Goal: Transaction & Acquisition: Purchase product/service

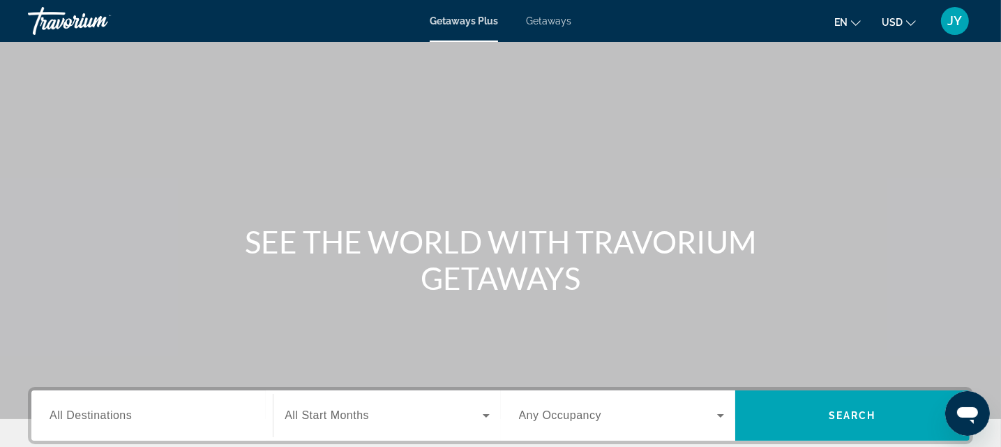
click at [551, 15] on span "Getaways" at bounding box center [548, 20] width 45 height 11
click at [134, 418] on input "Destination All Destinations" at bounding box center [152, 415] width 205 height 17
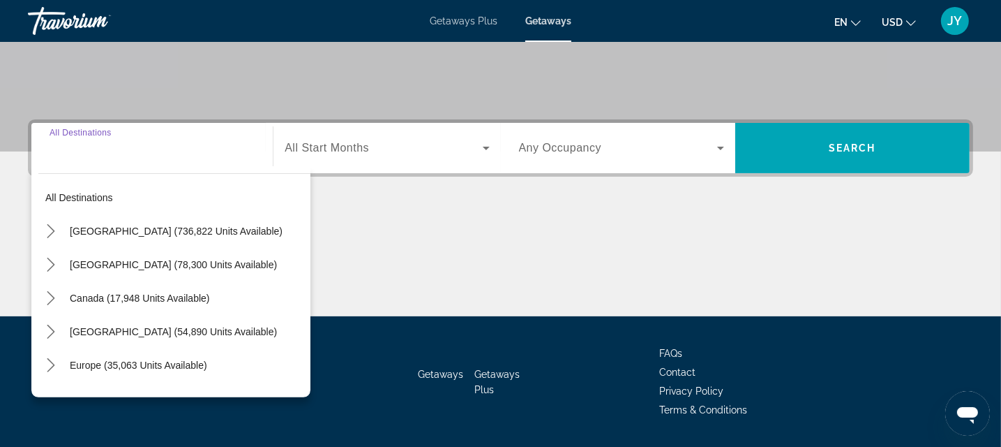
scroll to position [307, 0]
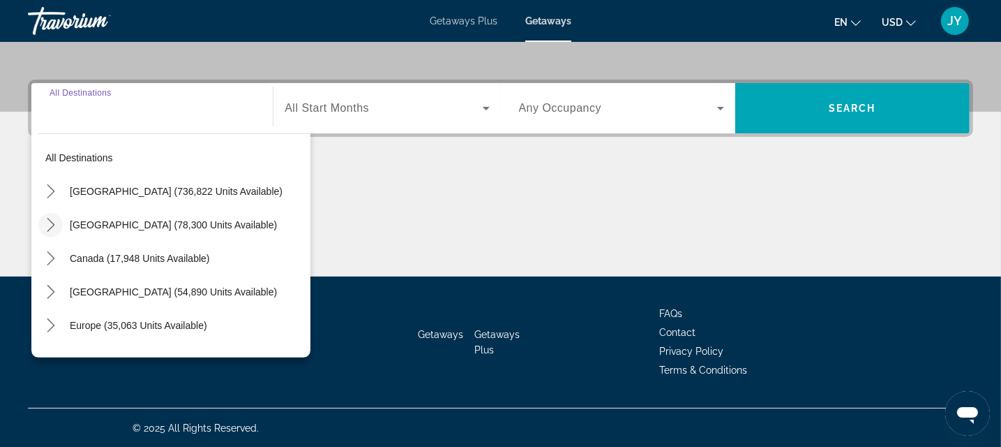
click at [55, 223] on icon "Toggle Mexico (78,300 units available) submenu" at bounding box center [51, 225] width 14 height 14
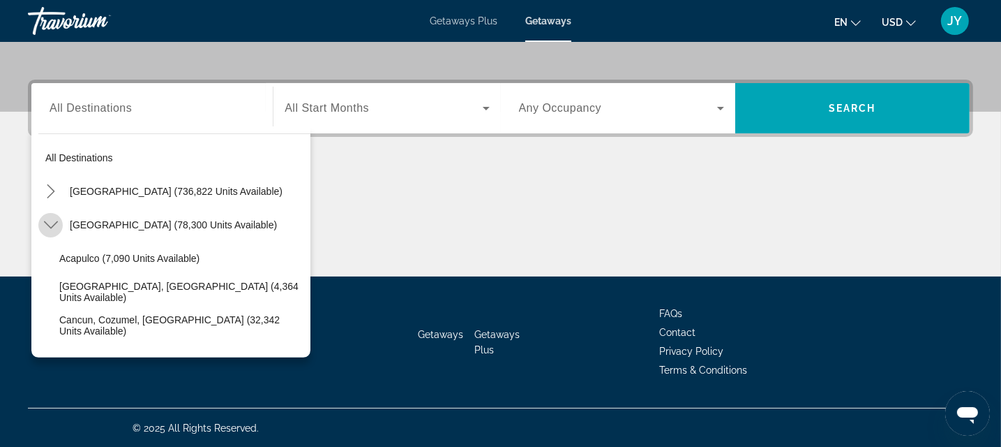
scroll to position [74, 0]
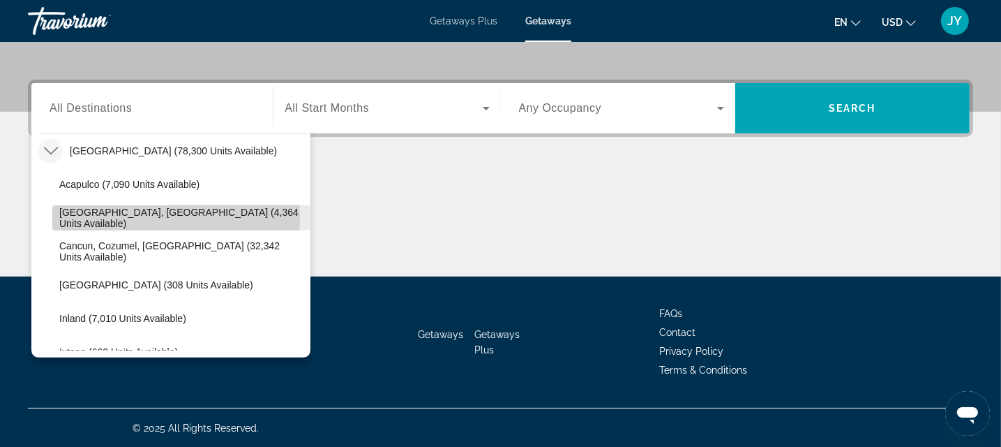
click at [56, 217] on span "Select destination: Baja Peninsula, Los Cabos (4,364 units available)" at bounding box center [181, 217] width 258 height 33
type input "**********"
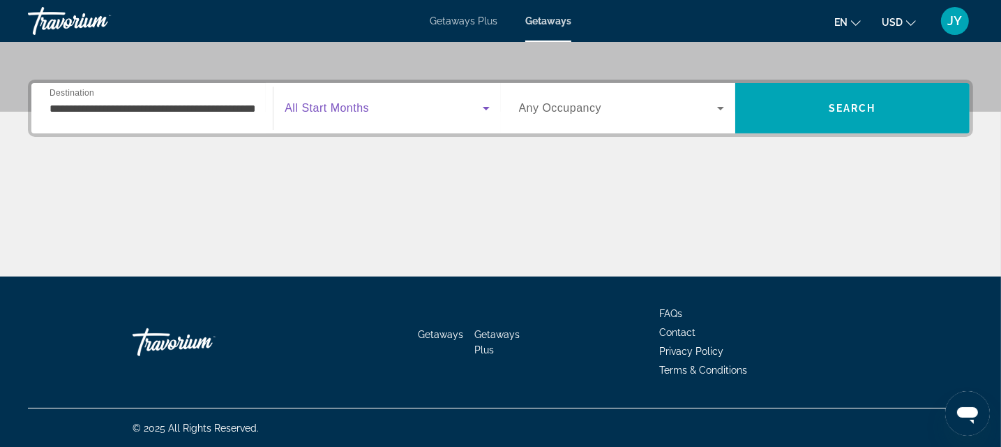
click at [486, 108] on icon "Search widget" at bounding box center [486, 108] width 7 height 3
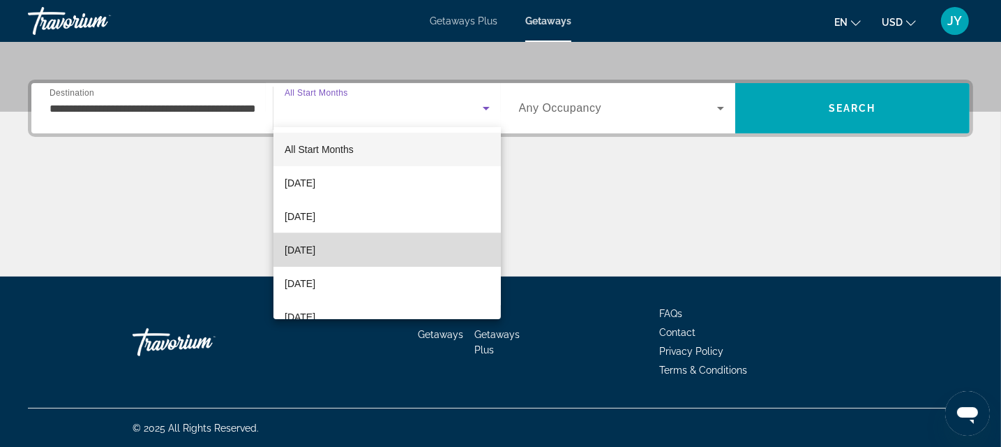
click at [410, 243] on mat-option "December 2025" at bounding box center [386, 249] width 227 height 33
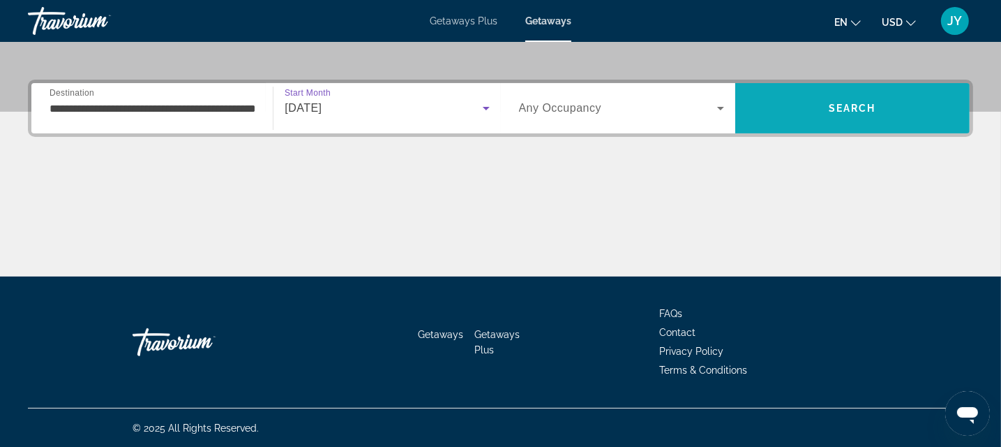
click at [864, 112] on span "Search" at bounding box center [852, 108] width 47 height 11
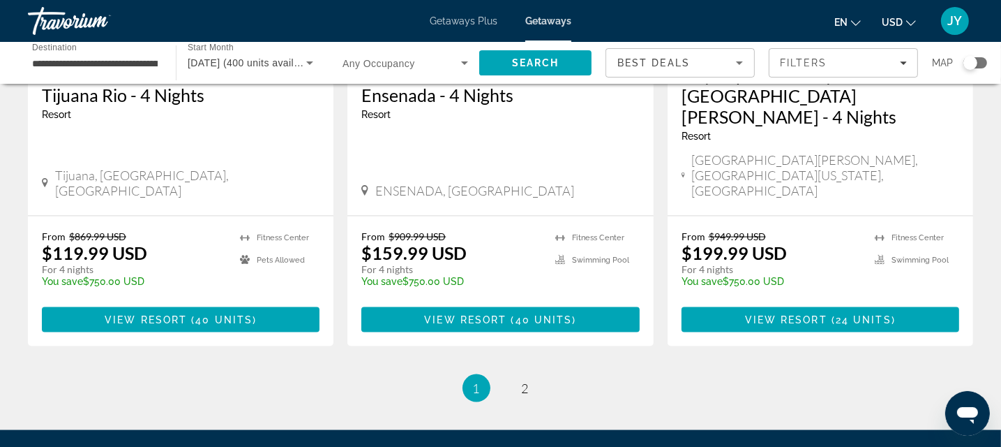
scroll to position [1895, 0]
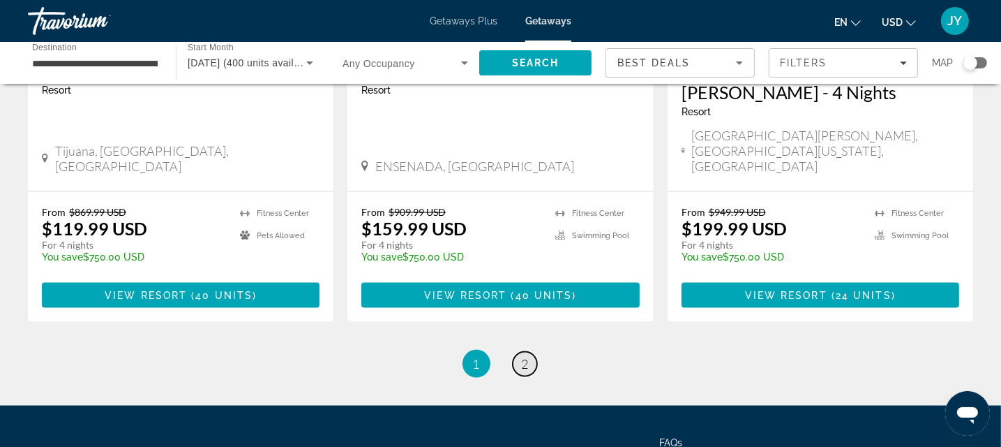
click at [520, 352] on link "page 2" at bounding box center [525, 364] width 24 height 24
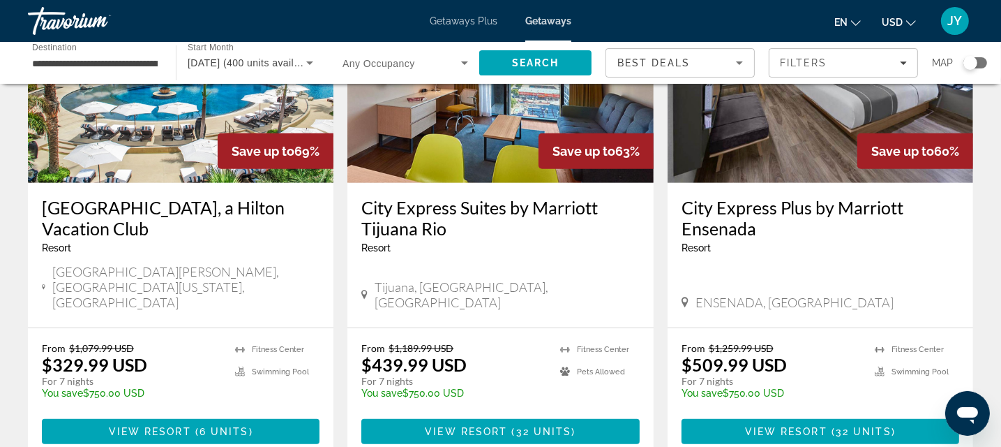
scroll to position [695, 0]
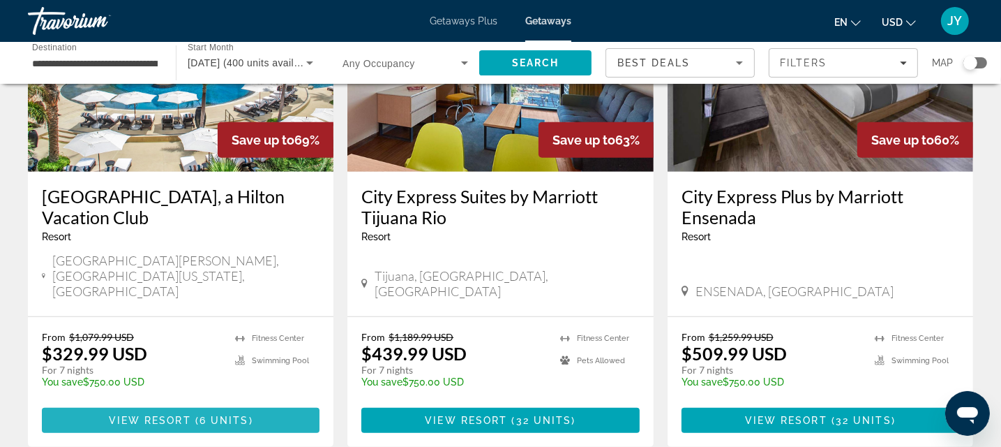
click at [162, 414] on span "View Resort" at bounding box center [150, 419] width 82 height 11
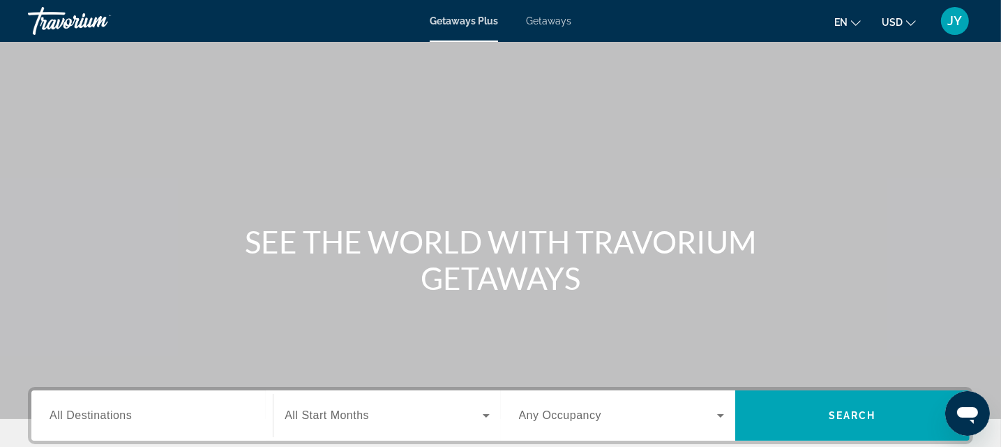
click at [112, 415] on span "All Destinations" at bounding box center [91, 415] width 82 height 12
click at [112, 415] on input "Destination All Destinations" at bounding box center [152, 415] width 205 height 17
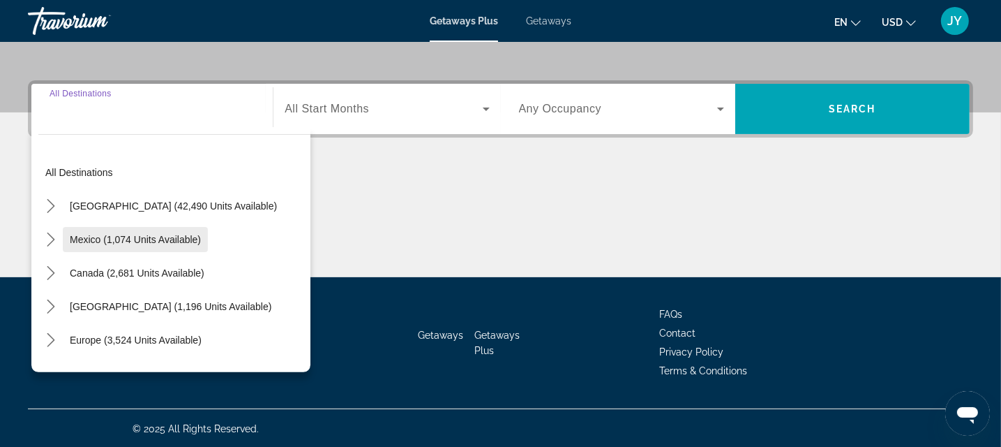
scroll to position [307, 0]
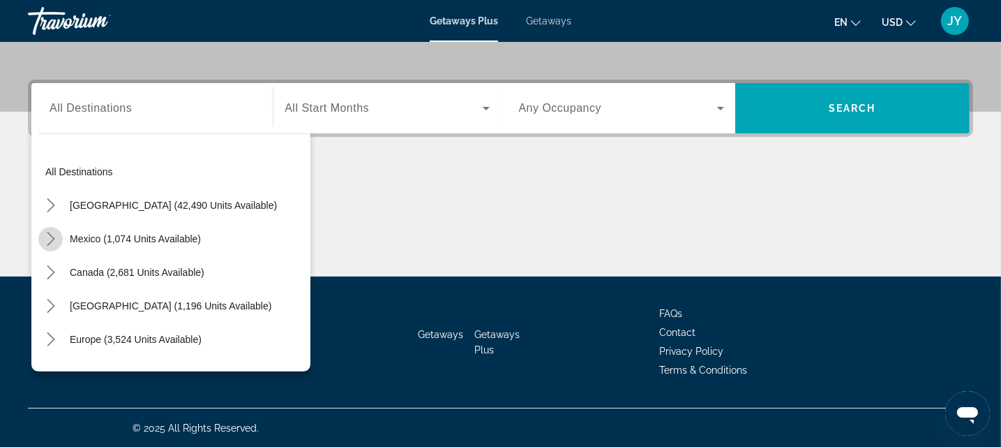
click at [56, 234] on icon "Toggle Mexico (1,074 units available) submenu" at bounding box center [51, 239] width 14 height 14
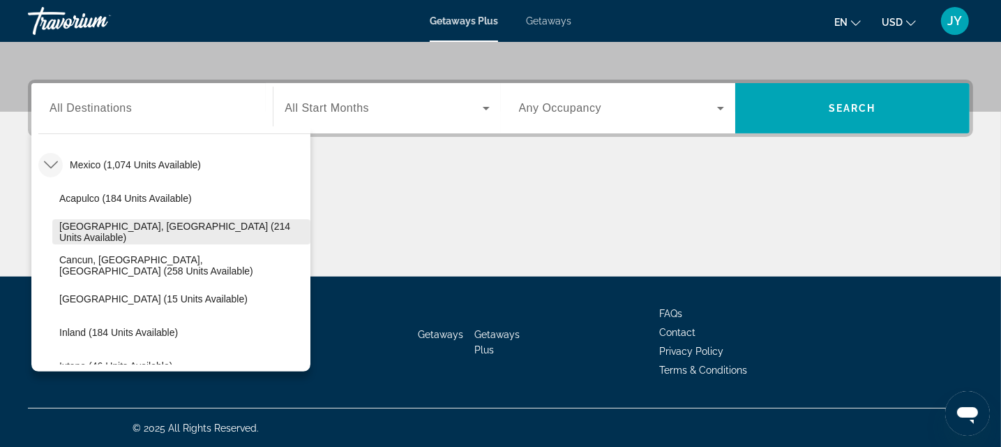
click at [70, 225] on span "Baja Peninsula, Los Cabos (214 units available)" at bounding box center [181, 231] width 244 height 22
type input "**********"
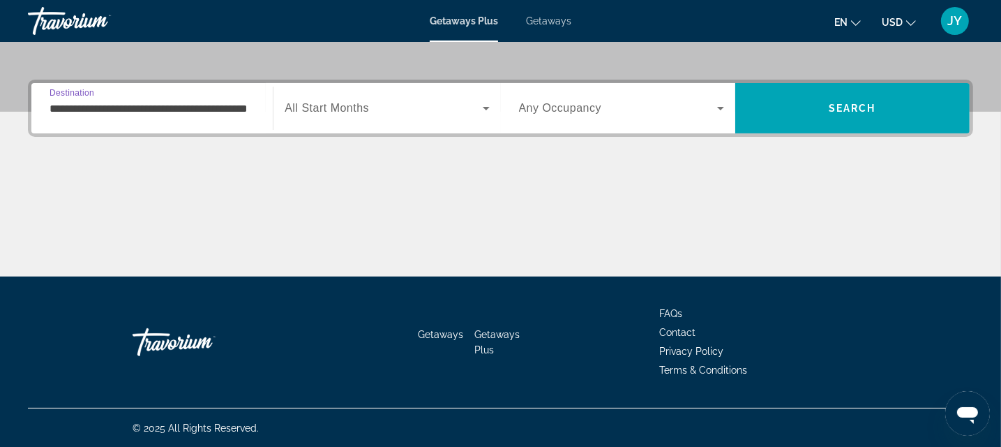
click at [396, 107] on span "Search widget" at bounding box center [383, 108] width 197 height 17
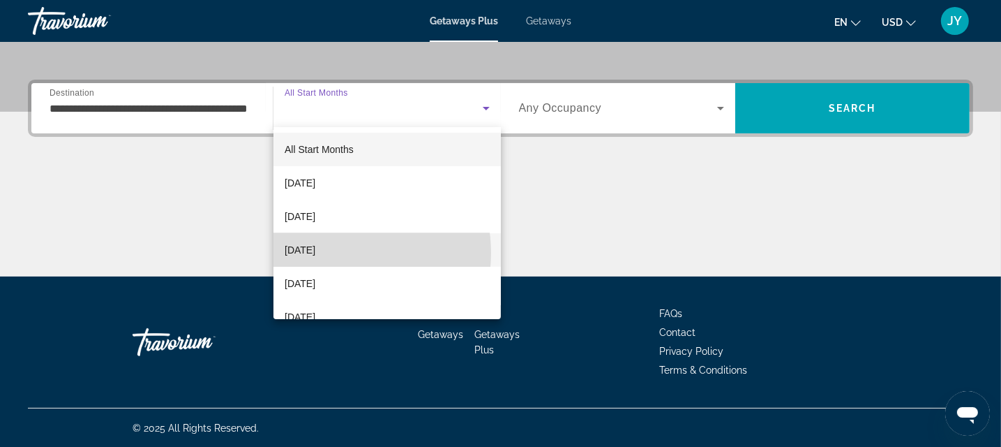
click at [315, 253] on span "December 2025" at bounding box center [300, 249] width 31 height 17
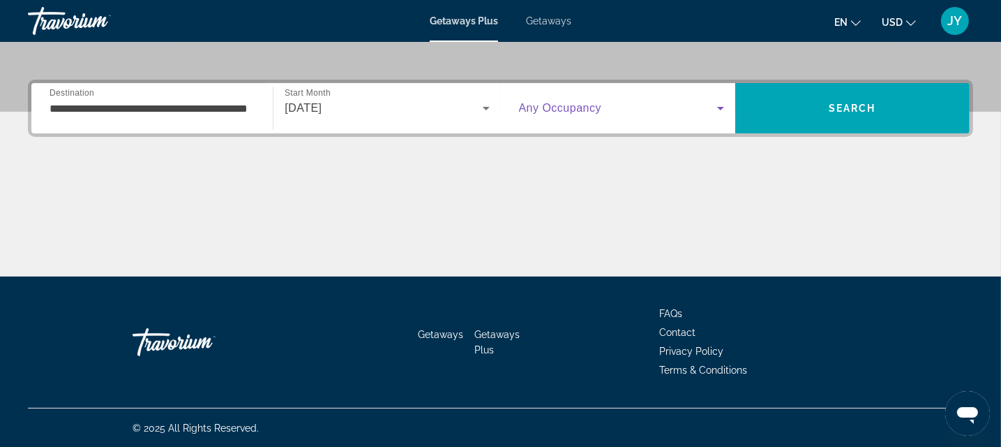
click at [712, 103] on span "Search widget" at bounding box center [618, 108] width 198 height 17
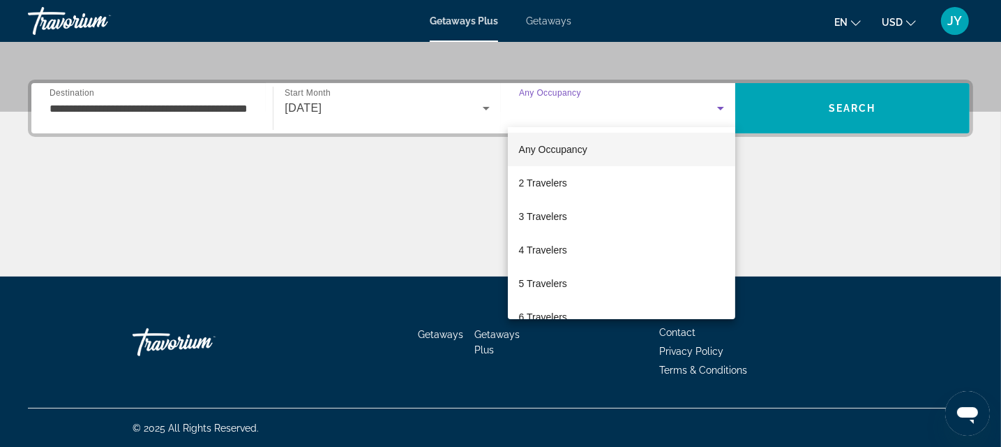
click at [872, 113] on div at bounding box center [500, 223] width 1001 height 447
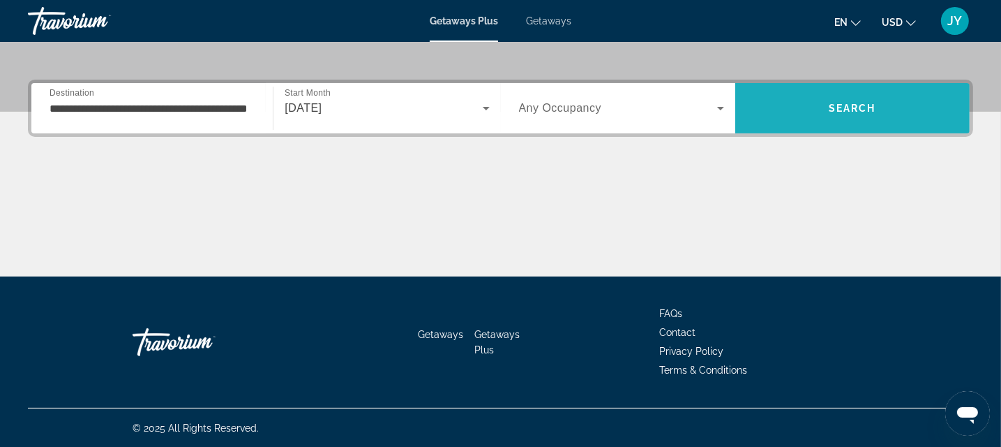
click at [869, 113] on span "Search" at bounding box center [852, 107] width 234 height 33
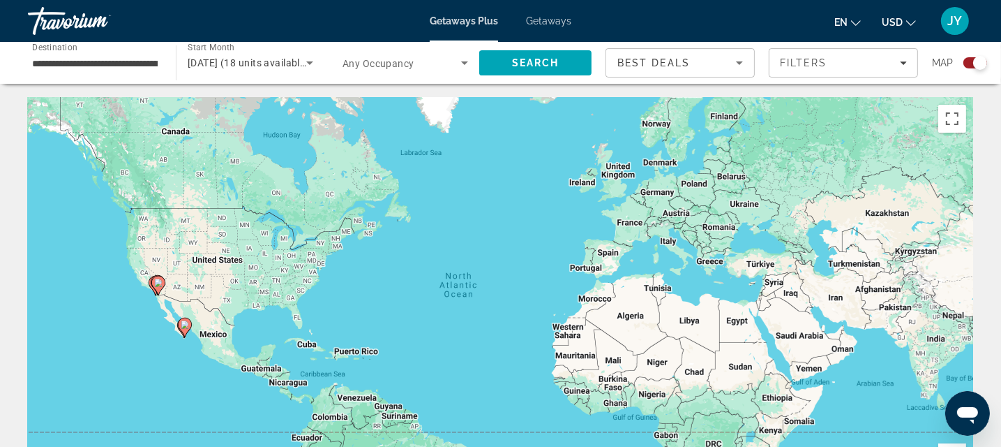
click at [540, 20] on span "Getaways" at bounding box center [548, 20] width 45 height 11
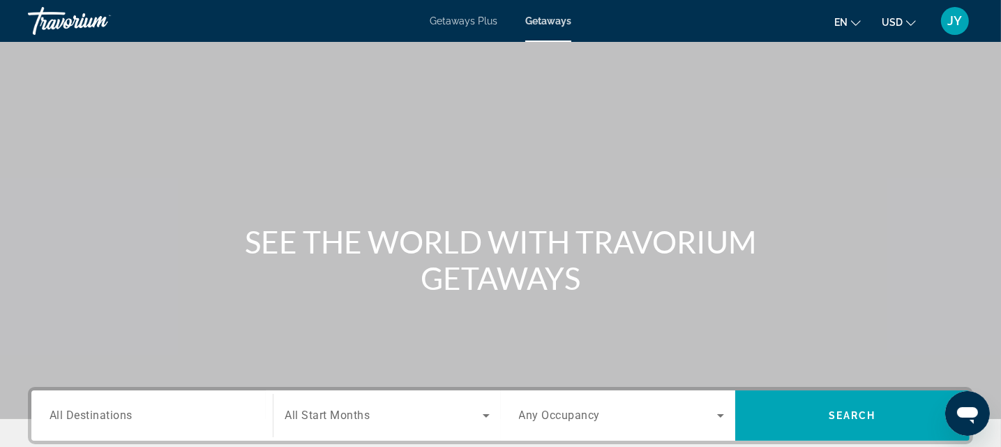
click at [181, 412] on input "Destination All Destinations" at bounding box center [152, 415] width 205 height 17
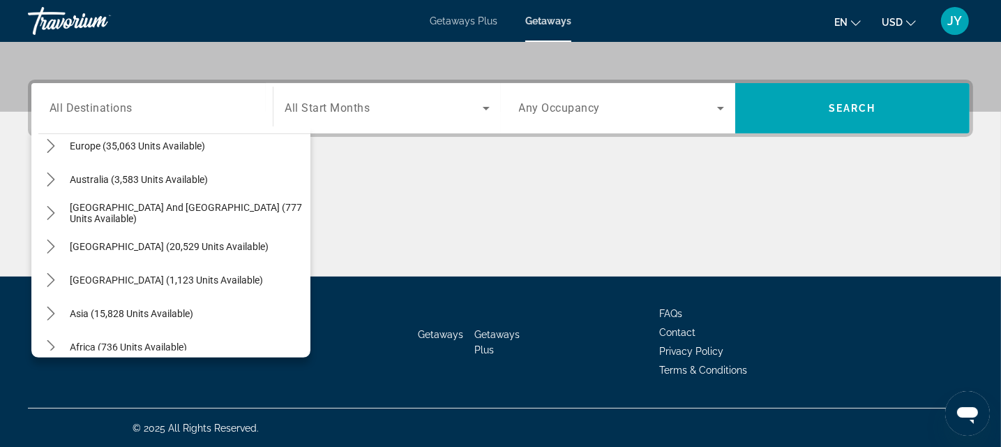
scroll to position [184, 0]
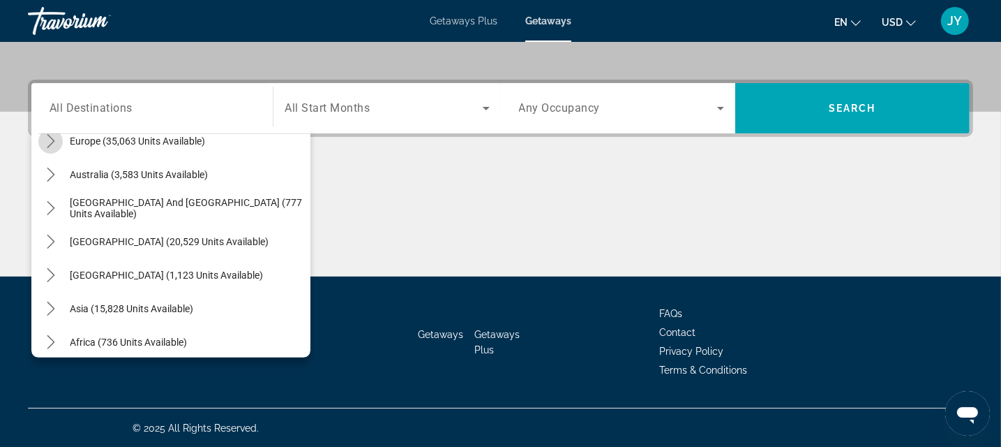
click at [52, 137] on icon "Toggle Europe (35,063 units available) submenu" at bounding box center [51, 141] width 8 height 14
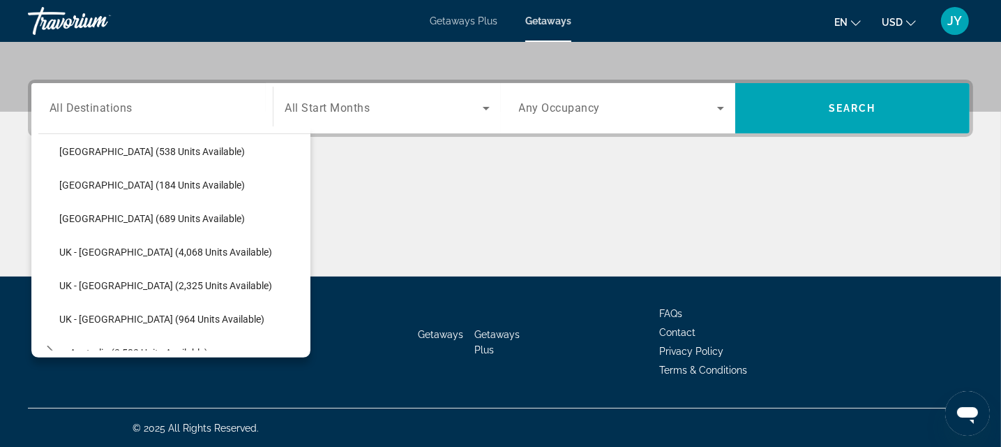
scroll to position [818, 0]
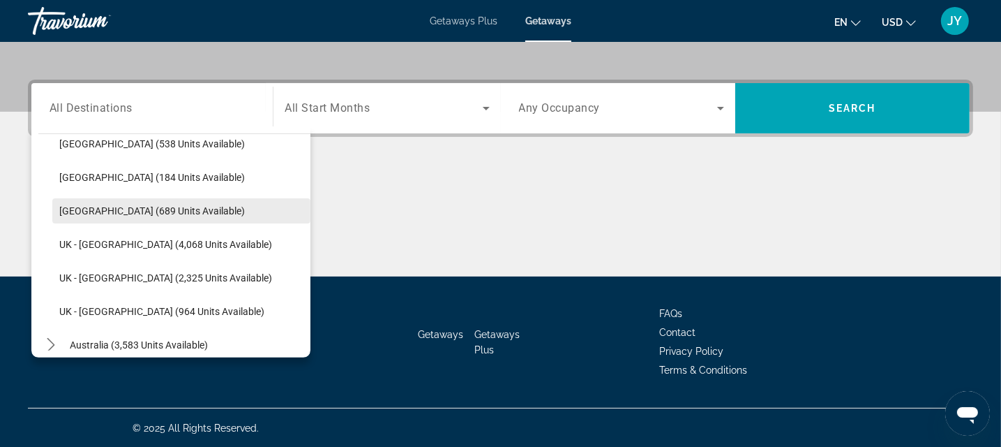
click at [61, 205] on span "Turkey (689 units available)" at bounding box center [152, 210] width 186 height 11
type input "**********"
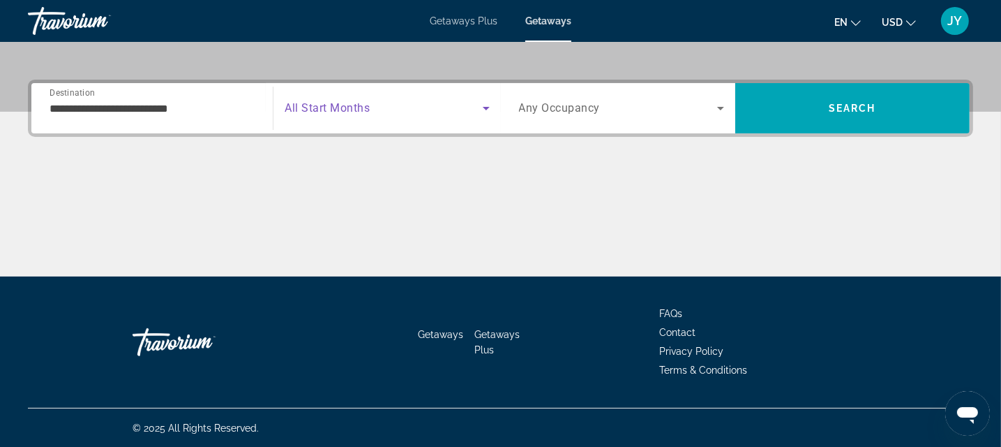
click at [472, 112] on span "Search widget" at bounding box center [383, 108] width 197 height 17
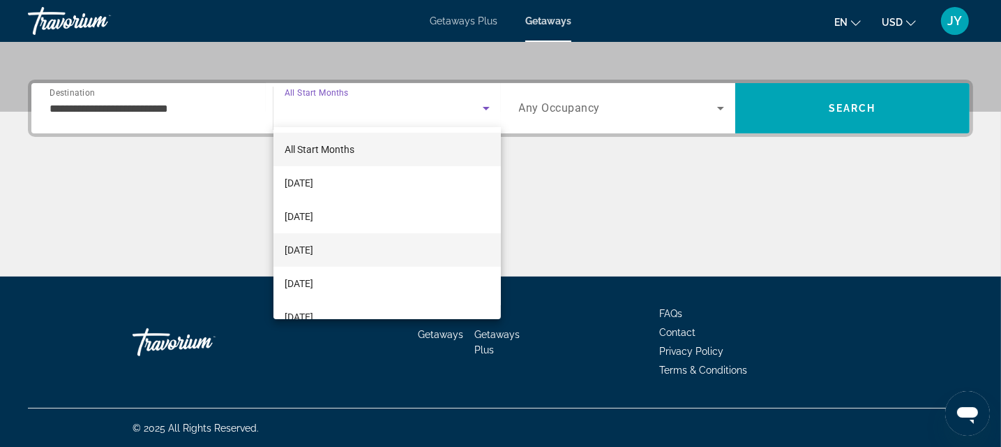
drag, startPoint x: 382, startPoint y: 241, endPoint x: 398, endPoint y: 207, distance: 37.8
click at [382, 239] on mat-option "December 2025" at bounding box center [386, 249] width 227 height 33
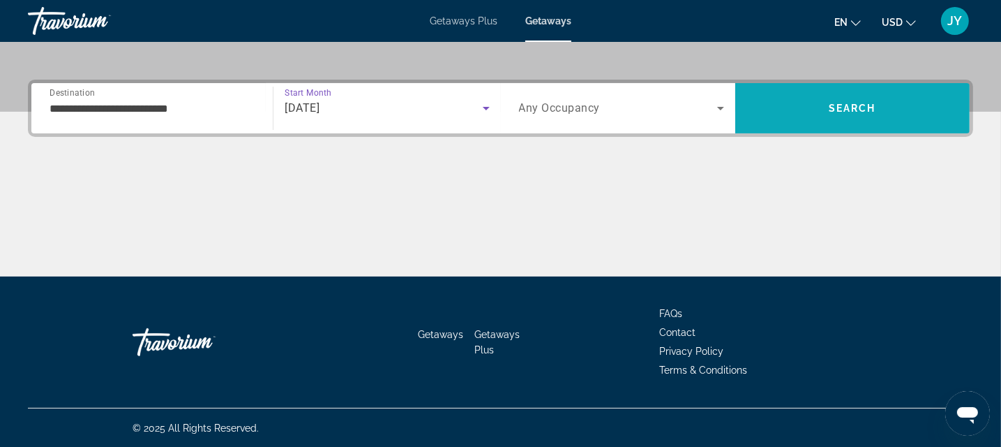
click at [816, 104] on span "Search" at bounding box center [852, 107] width 234 height 33
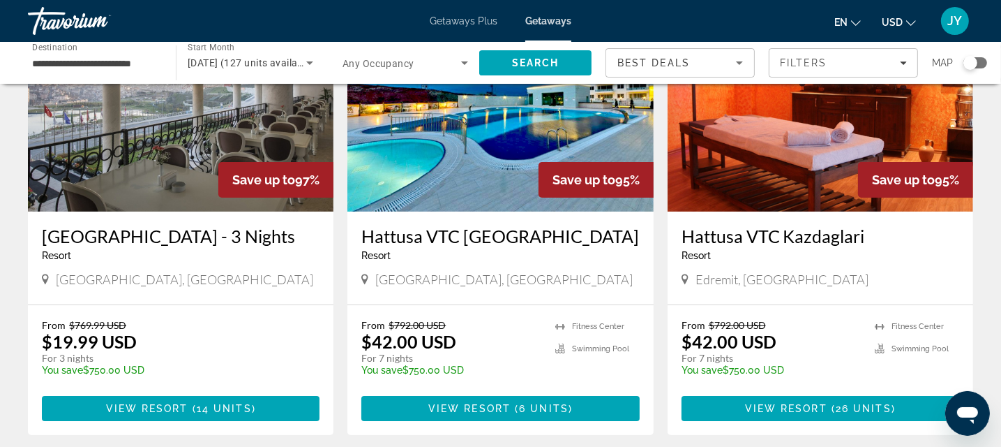
scroll to position [153, 0]
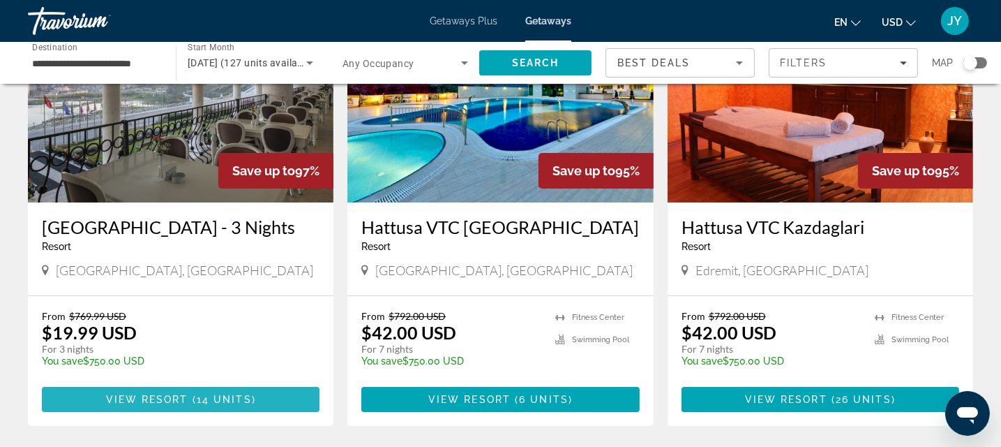
click at [168, 402] on span "View Resort" at bounding box center [147, 398] width 82 height 11
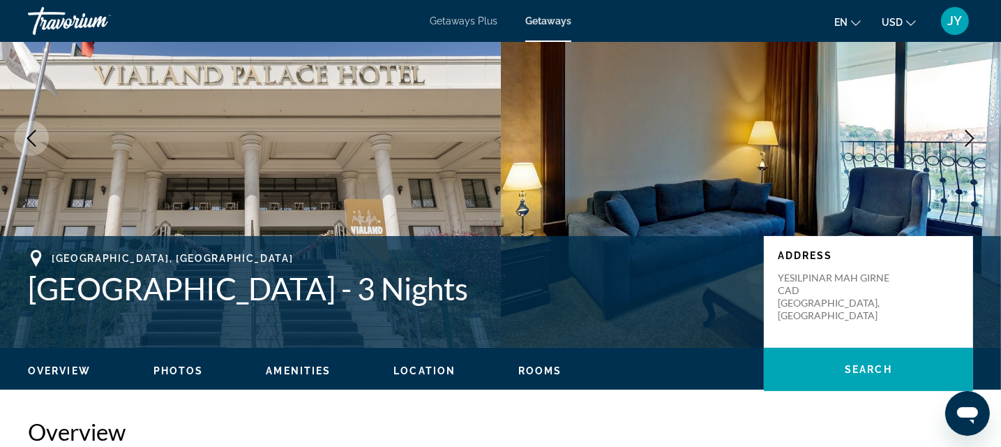
scroll to position [158, 0]
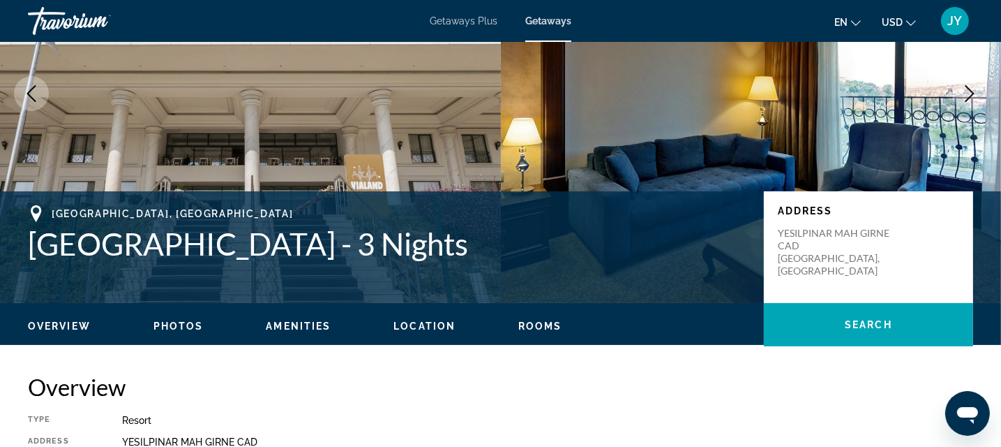
click at [971, 87] on icon "Next image" at bounding box center [969, 93] width 17 height 17
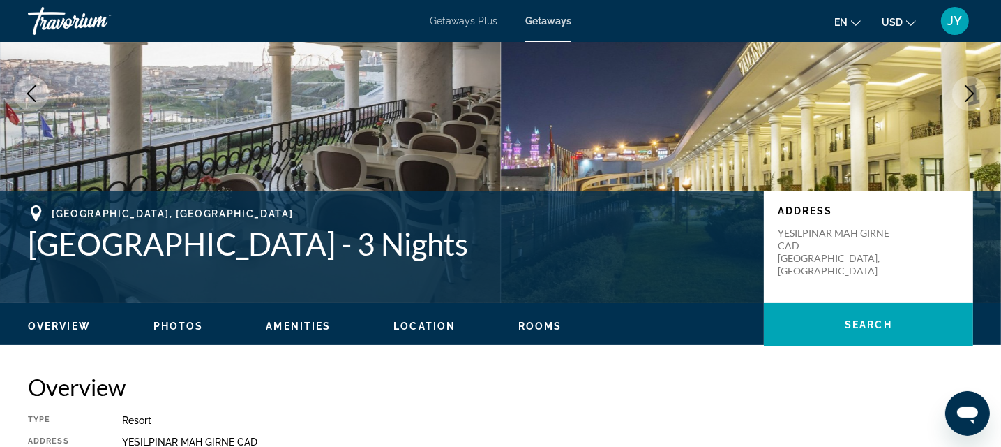
click at [971, 87] on icon "Next image" at bounding box center [969, 93] width 17 height 17
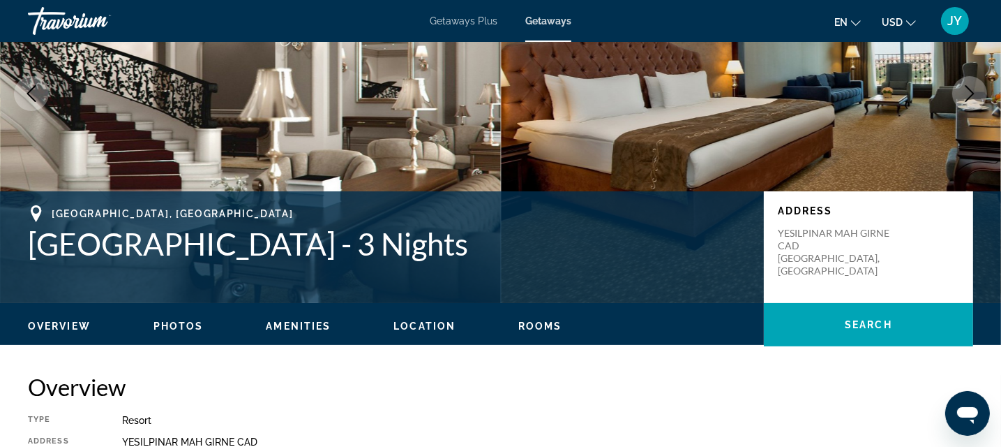
click at [971, 87] on icon "Next image" at bounding box center [969, 93] width 17 height 17
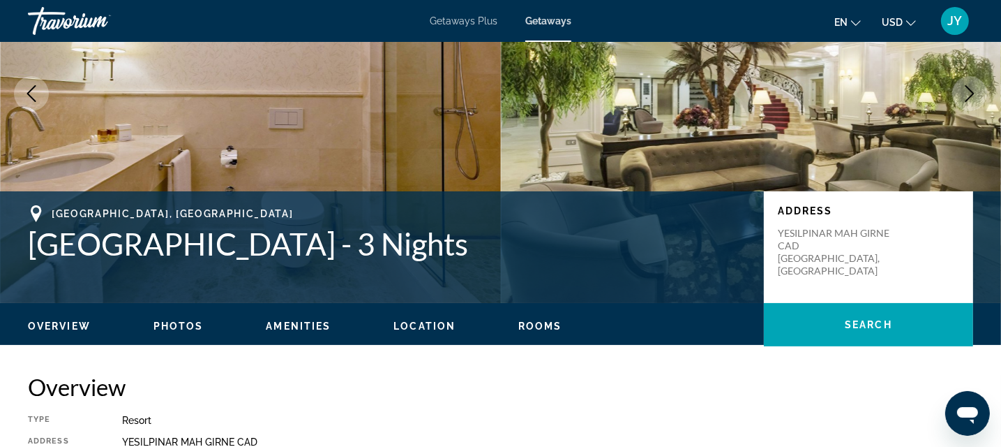
click at [971, 87] on icon "Next image" at bounding box center [969, 93] width 17 height 17
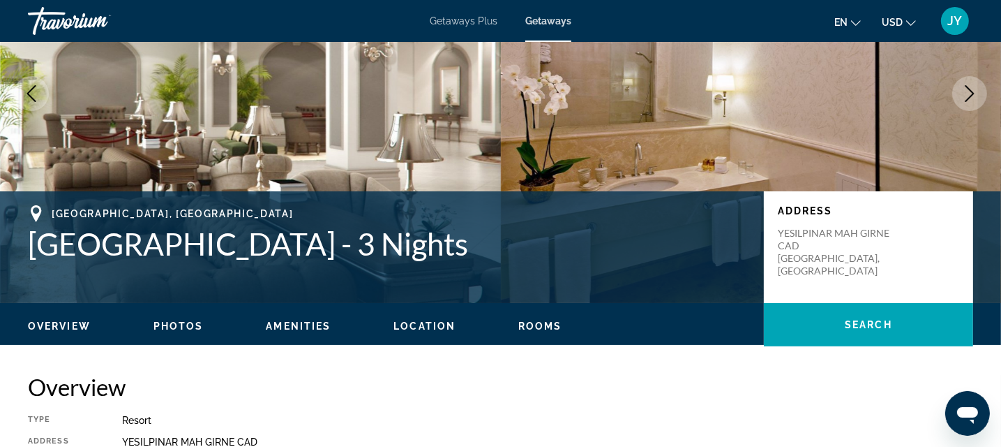
click at [971, 87] on icon "Next image" at bounding box center [969, 93] width 17 height 17
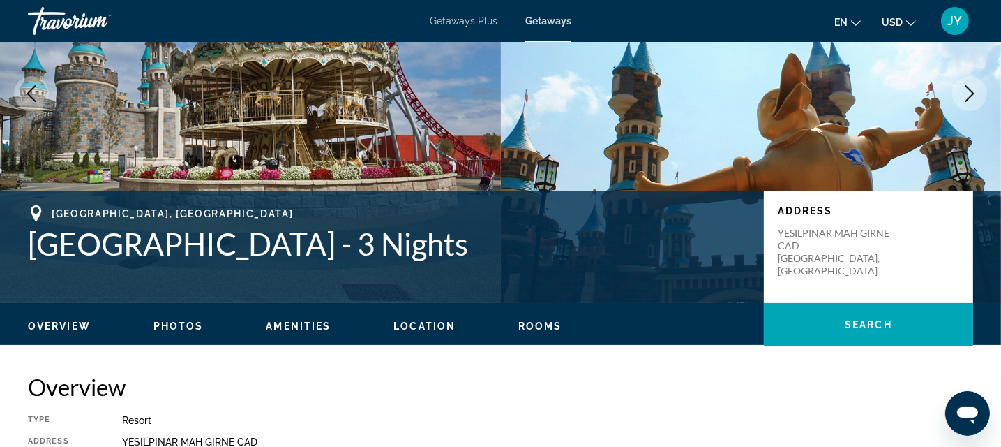
click at [971, 87] on icon "Next image" at bounding box center [969, 93] width 17 height 17
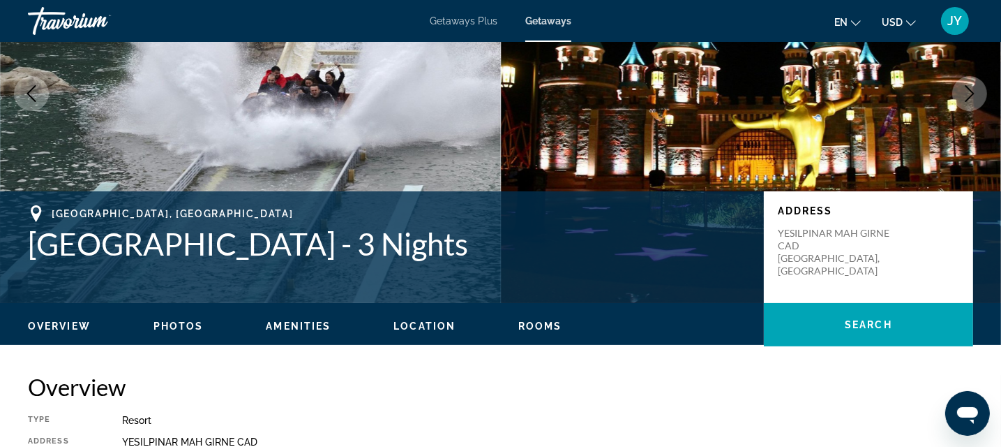
click at [971, 87] on icon "Next image" at bounding box center [969, 93] width 17 height 17
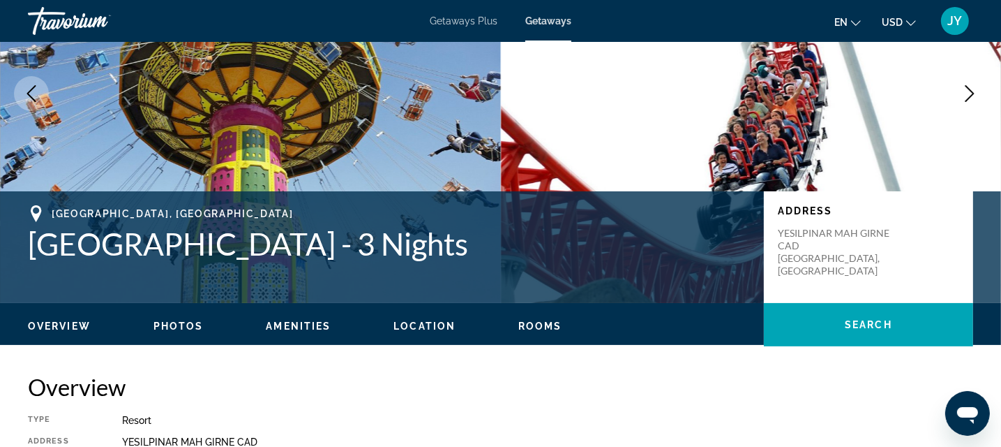
click at [971, 87] on icon "Next image" at bounding box center [969, 93] width 17 height 17
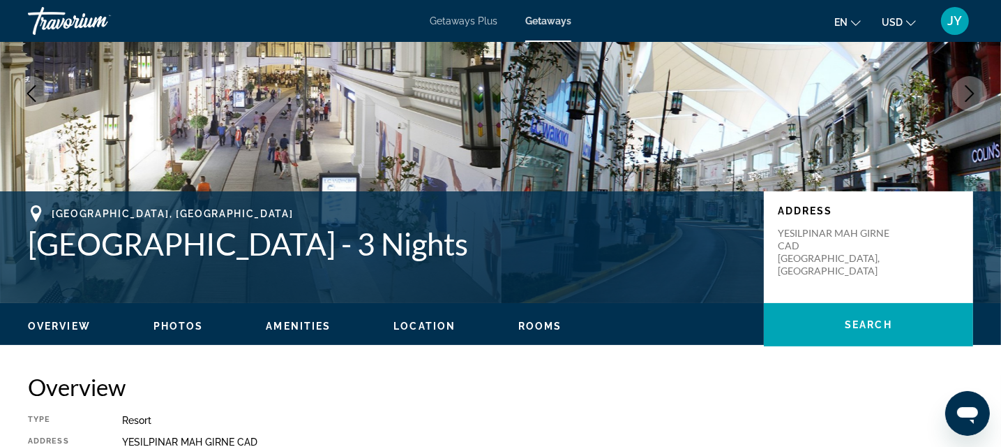
click at [971, 87] on icon "Next image" at bounding box center [969, 93] width 17 height 17
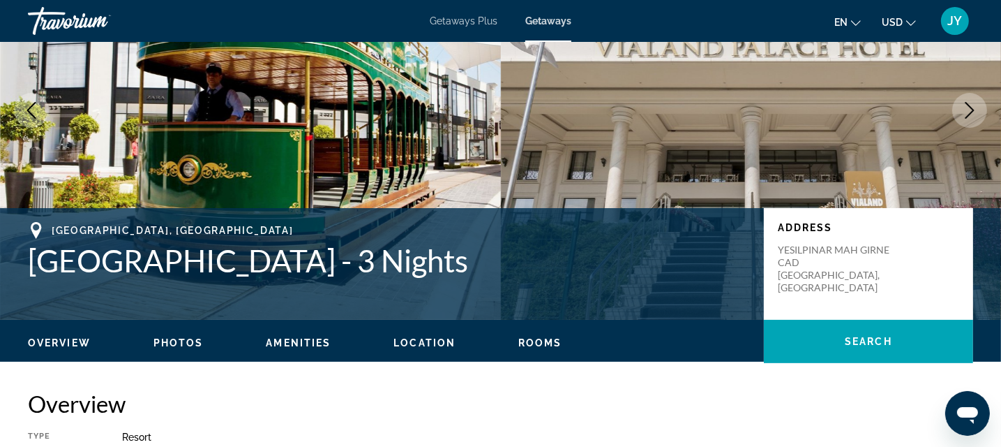
scroll to position [0, 0]
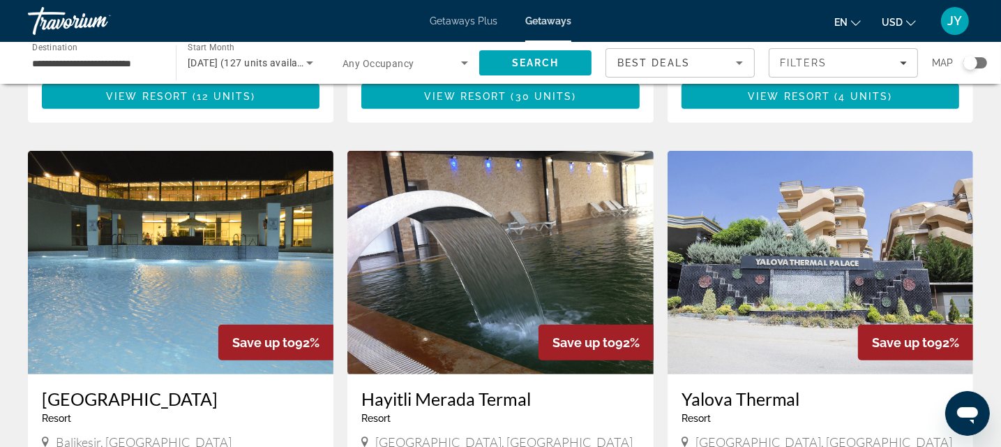
scroll to position [922, 0]
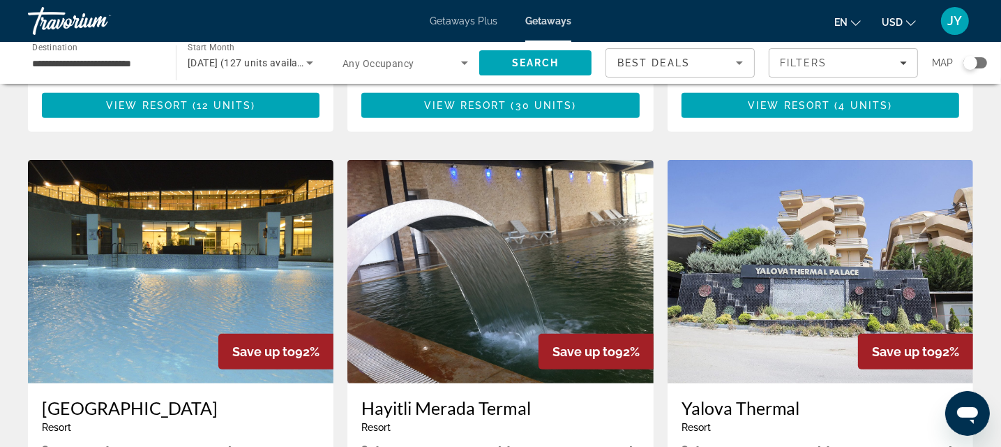
click at [267, 346] on span "Save up to" at bounding box center [263, 351] width 63 height 15
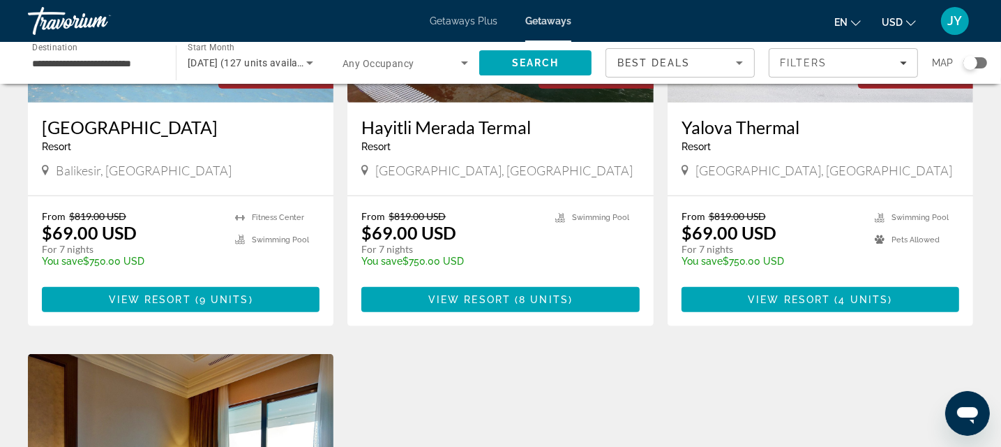
scroll to position [1211, 0]
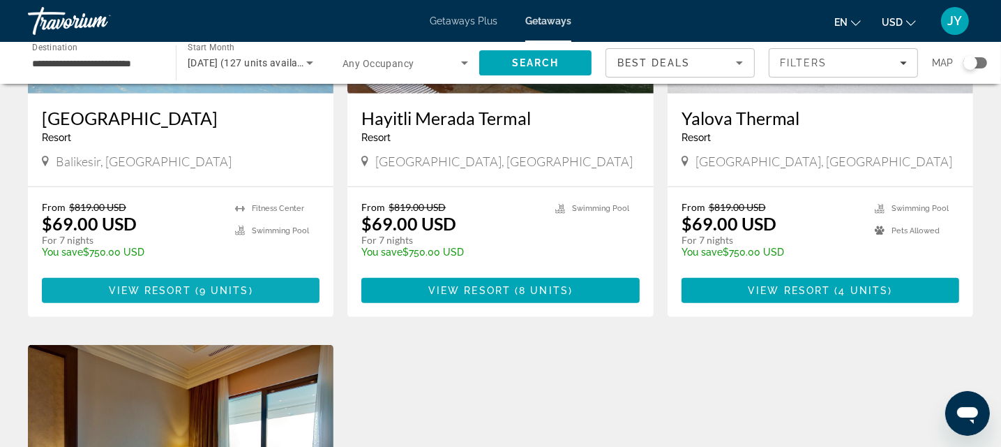
click at [193, 286] on span "Main content" at bounding box center [193, 290] width 4 height 11
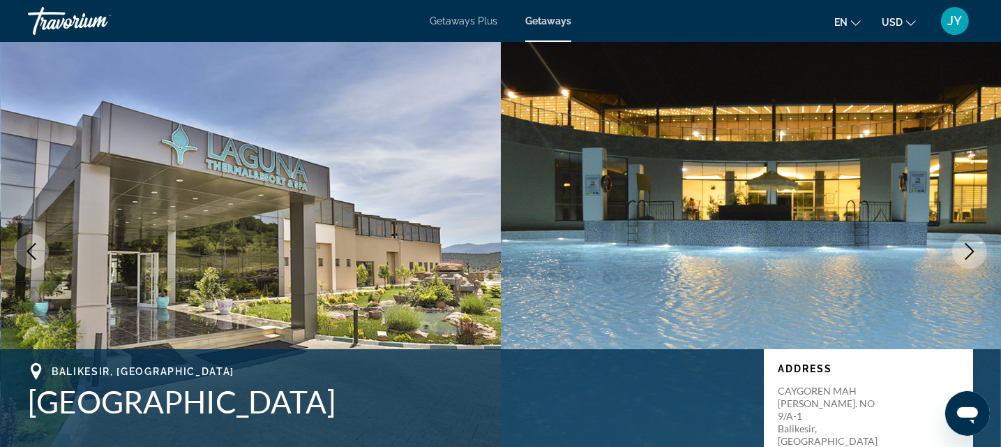
click at [970, 248] on icon "Next image" at bounding box center [970, 251] width 9 height 17
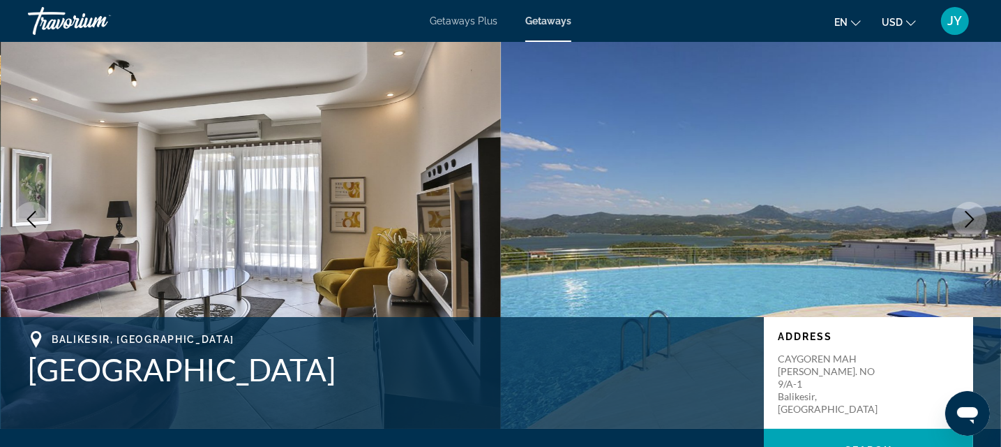
scroll to position [63, 0]
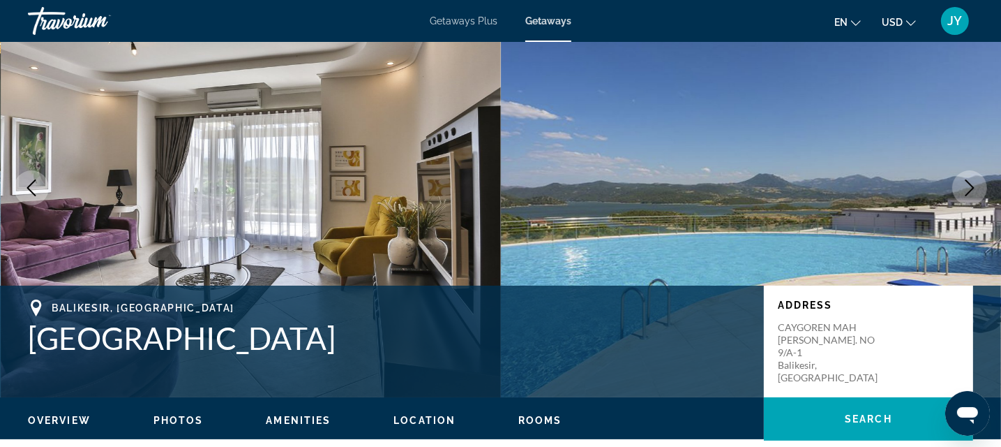
click at [969, 181] on icon "Next image" at bounding box center [969, 187] width 17 height 17
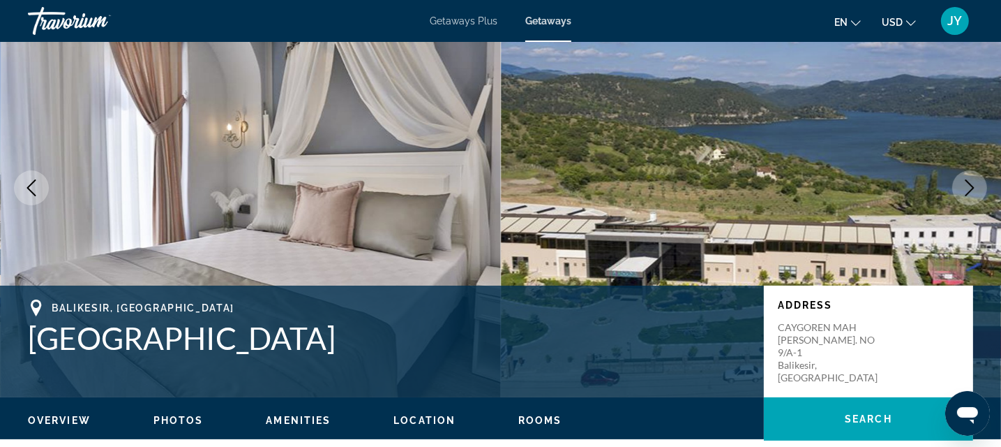
click at [969, 181] on icon "Next image" at bounding box center [969, 187] width 17 height 17
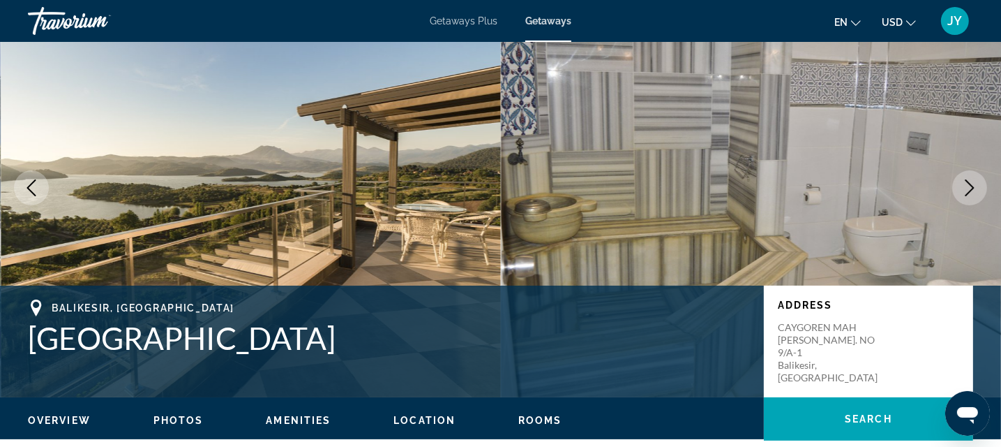
click at [969, 181] on icon "Next image" at bounding box center [969, 187] width 17 height 17
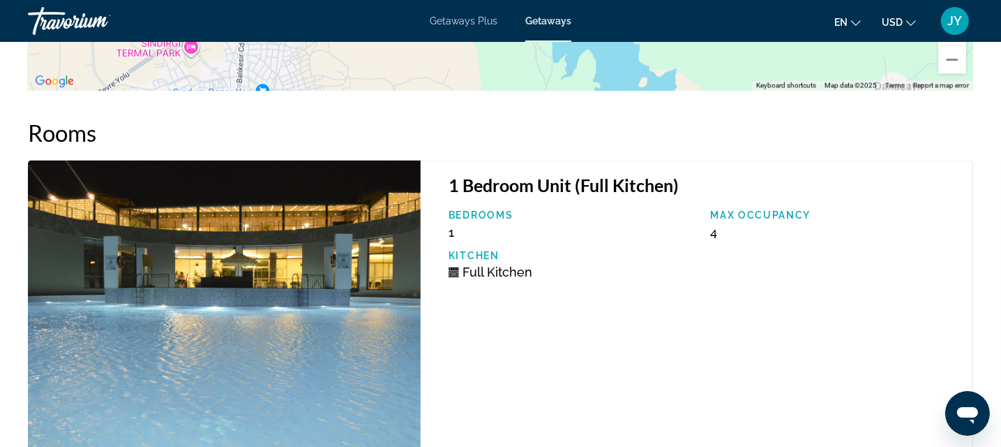
scroll to position [2319, 0]
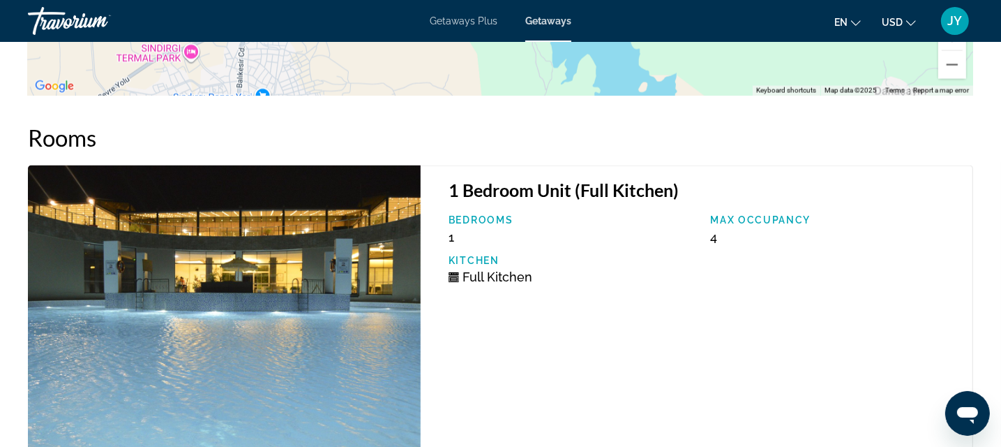
click at [455, 22] on span "Getaways Plus" at bounding box center [464, 20] width 68 height 11
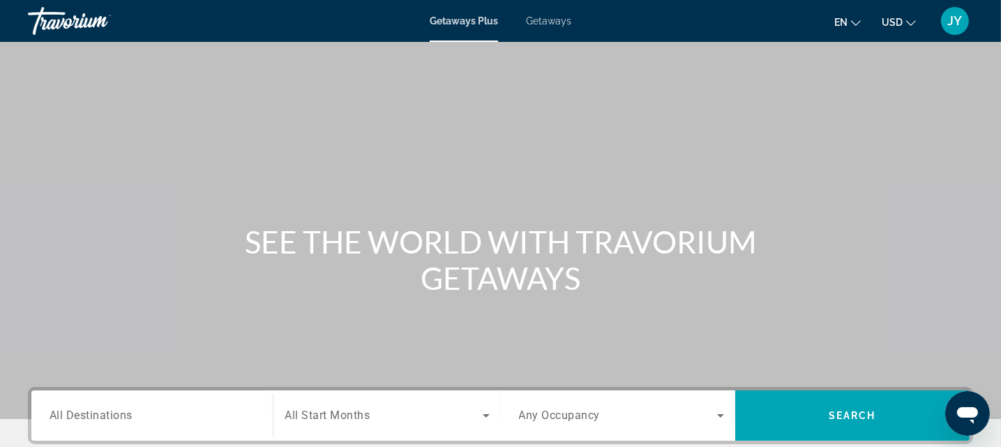
click at [87, 408] on span "All Destinations" at bounding box center [91, 414] width 83 height 13
click at [87, 408] on input "Destination All Destinations" at bounding box center [152, 415] width 205 height 17
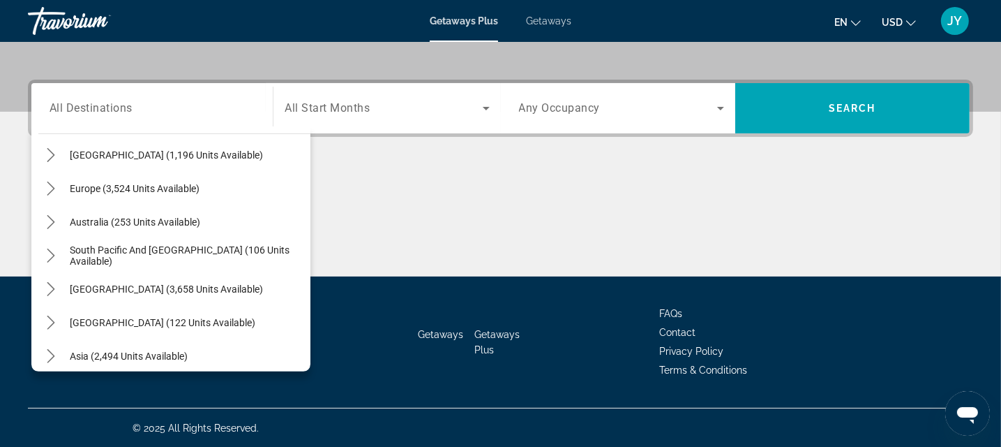
scroll to position [120, 0]
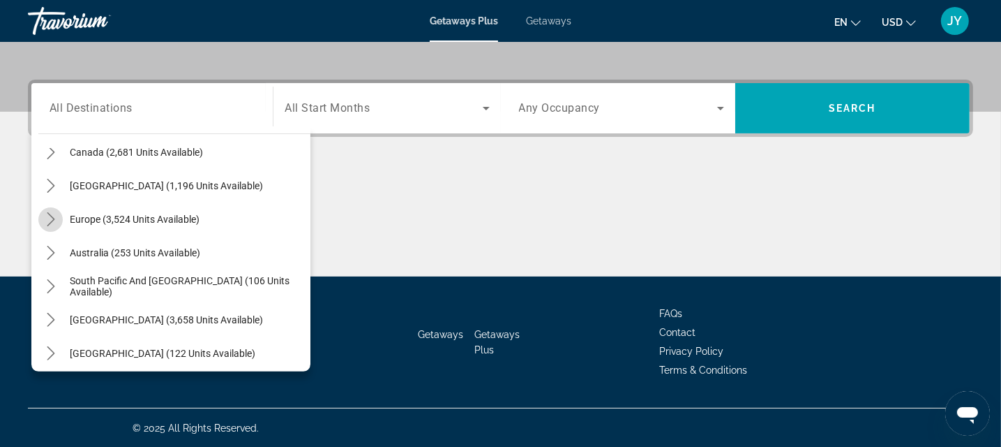
click at [50, 216] on icon "Toggle Europe (3,524 units available) submenu" at bounding box center [51, 219] width 14 height 14
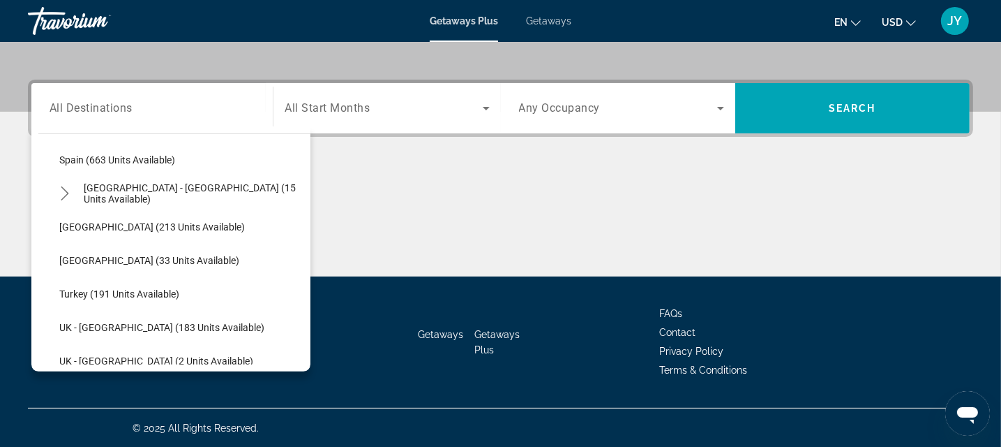
scroll to position [715, 0]
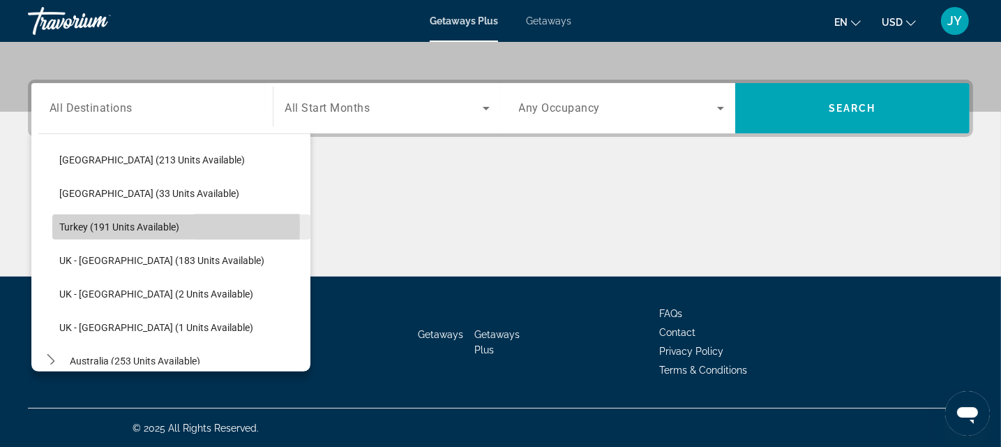
click at [70, 224] on span "Turkey (191 units available)" at bounding box center [119, 226] width 120 height 11
type input "**********"
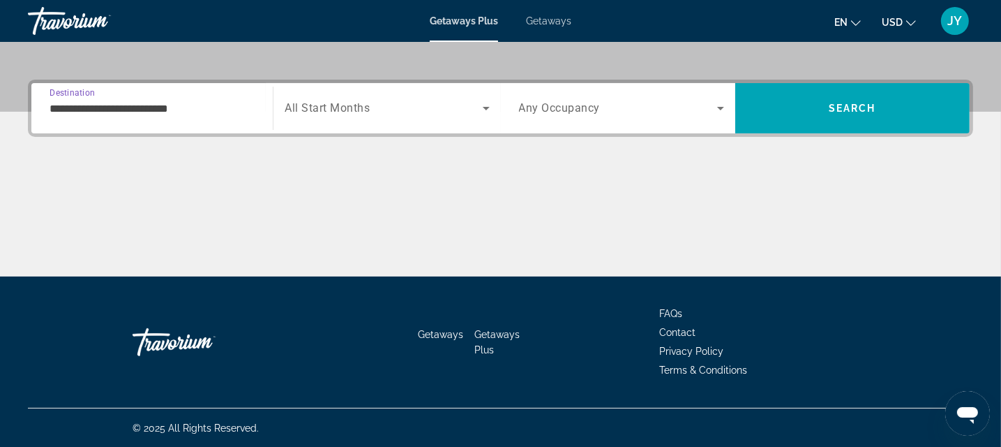
click at [357, 110] on span "All Start Months" at bounding box center [327, 108] width 85 height 13
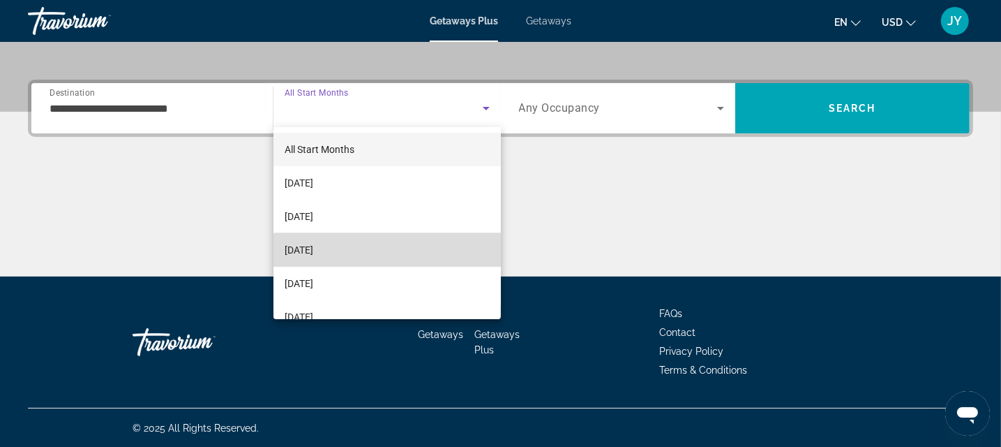
click at [388, 253] on mat-option "December 2025" at bounding box center [386, 249] width 227 height 33
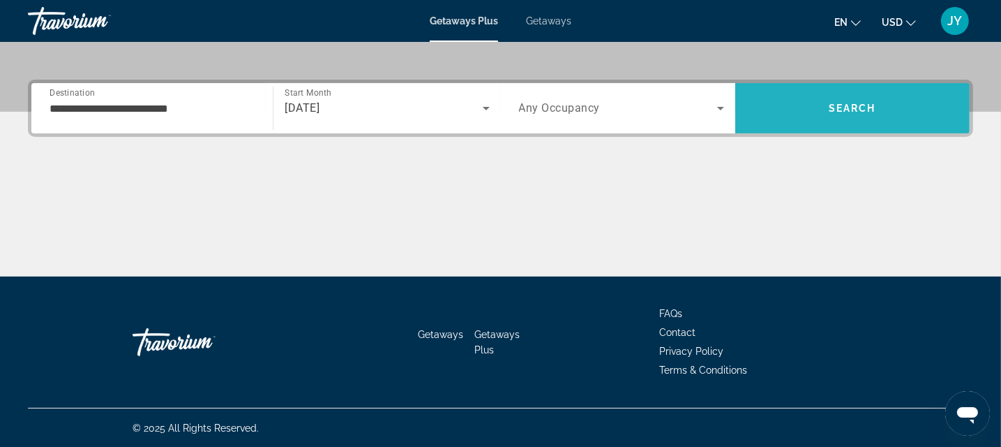
click at [858, 103] on span "Search" at bounding box center [852, 108] width 47 height 11
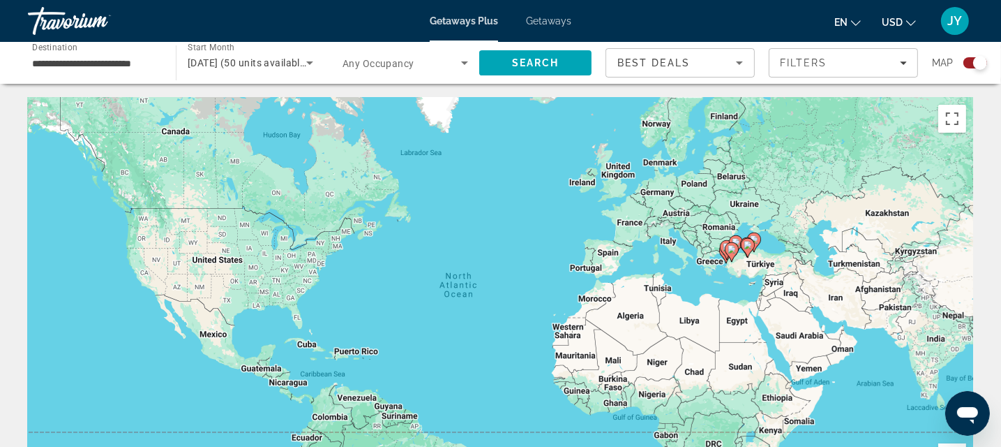
click at [558, 24] on span "Getaways" at bounding box center [548, 20] width 45 height 11
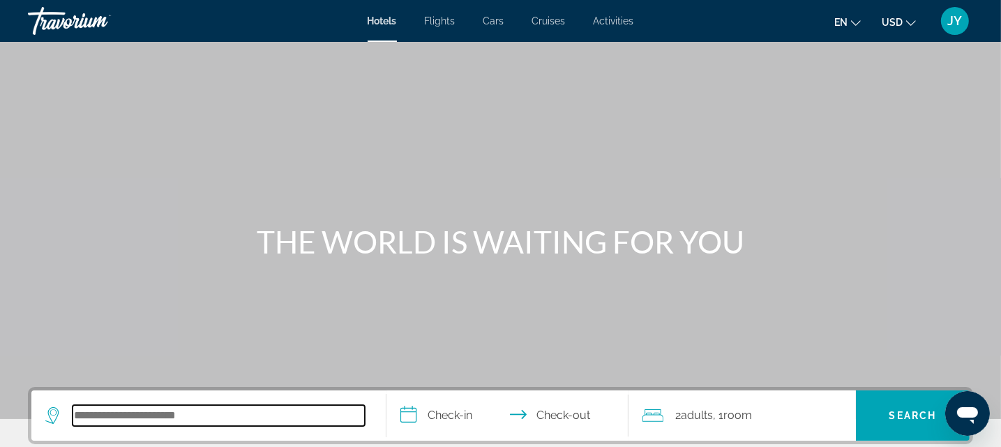
click at [162, 421] on input "Search hotel destination" at bounding box center [219, 415] width 292 height 21
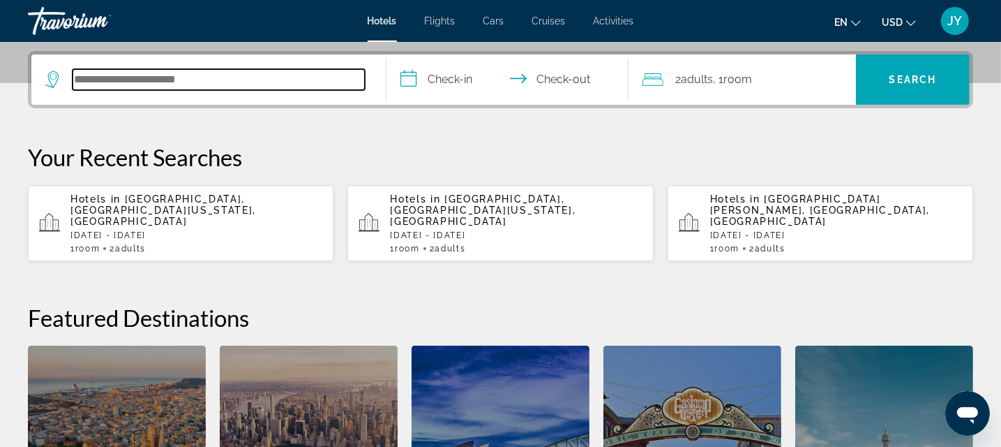
scroll to position [340, 0]
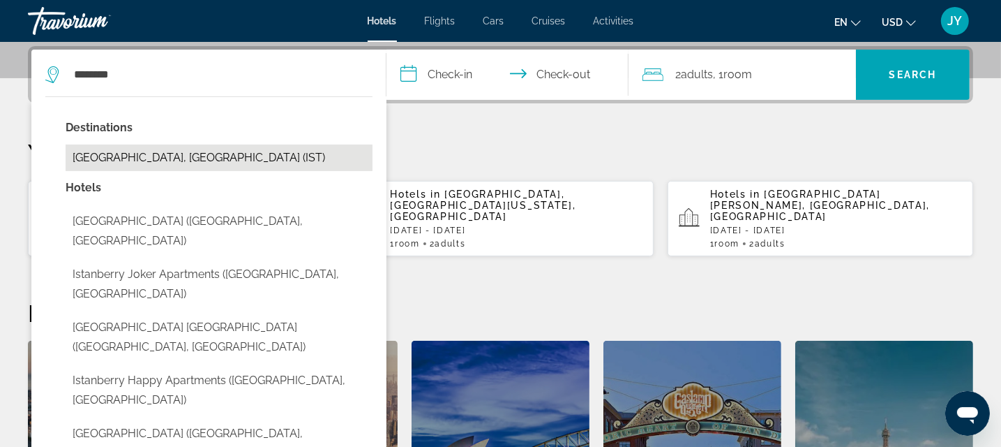
click at [158, 160] on button "[GEOGRAPHIC_DATA], [GEOGRAPHIC_DATA] (IST)" at bounding box center [219, 157] width 307 height 27
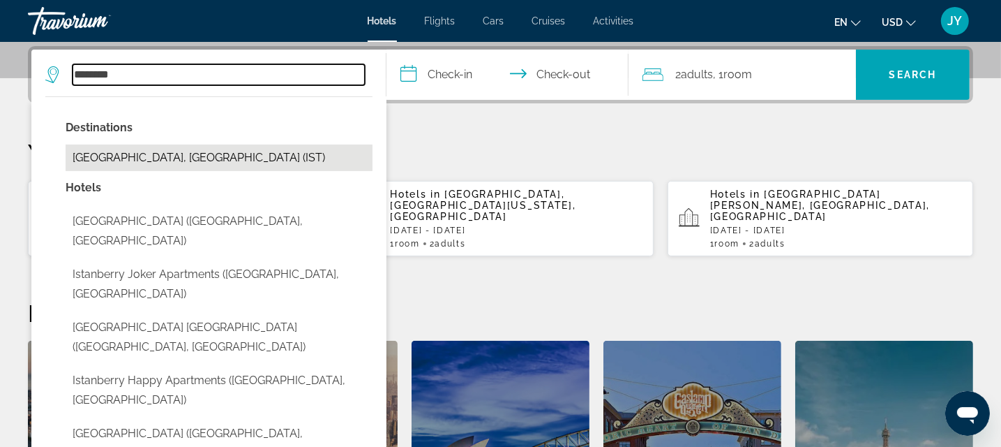
type input "**********"
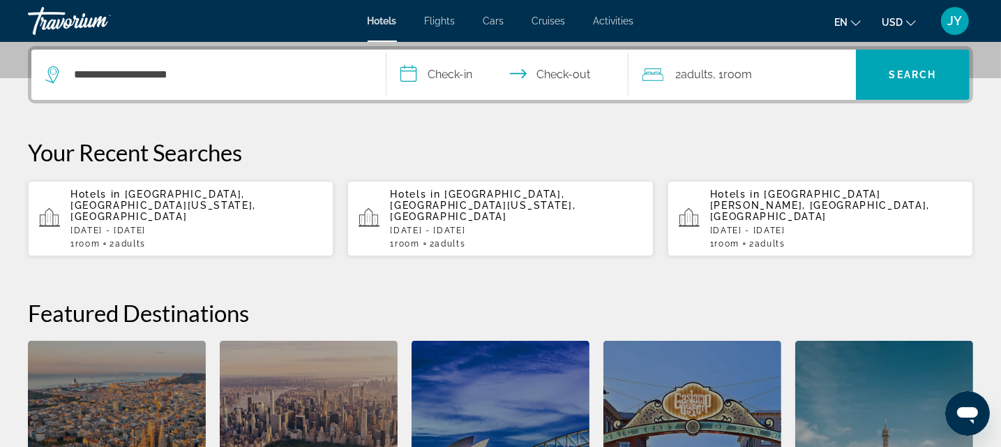
click at [454, 63] on input "**********" at bounding box center [510, 77] width 247 height 54
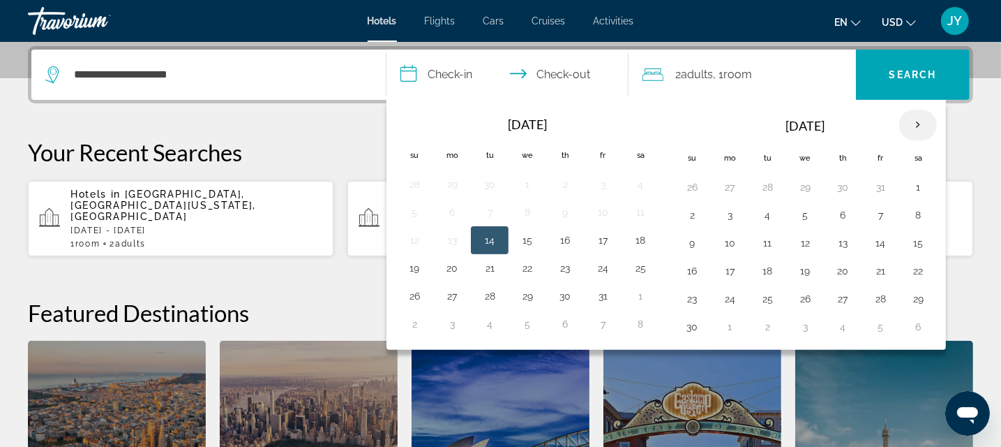
click at [913, 123] on th "Next month" at bounding box center [918, 125] width 38 height 31
click at [765, 239] on button "16" at bounding box center [767, 243] width 22 height 20
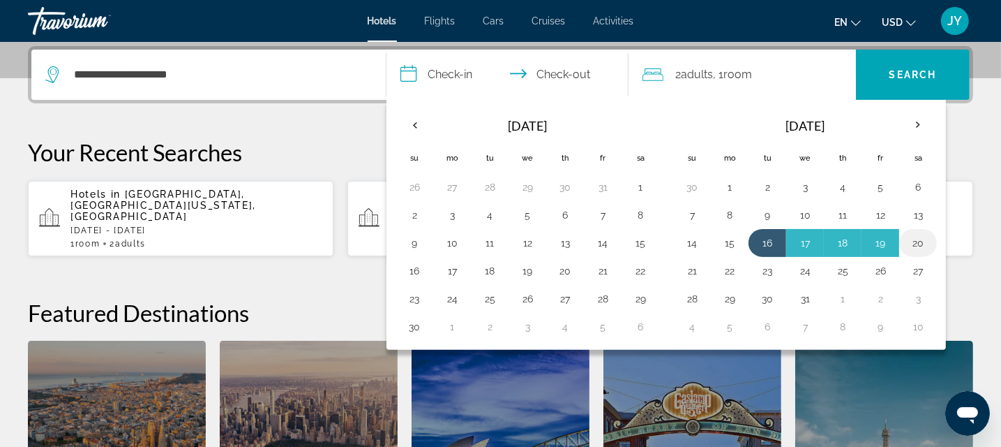
click at [911, 237] on button "20" at bounding box center [918, 243] width 22 height 20
type input "**********"
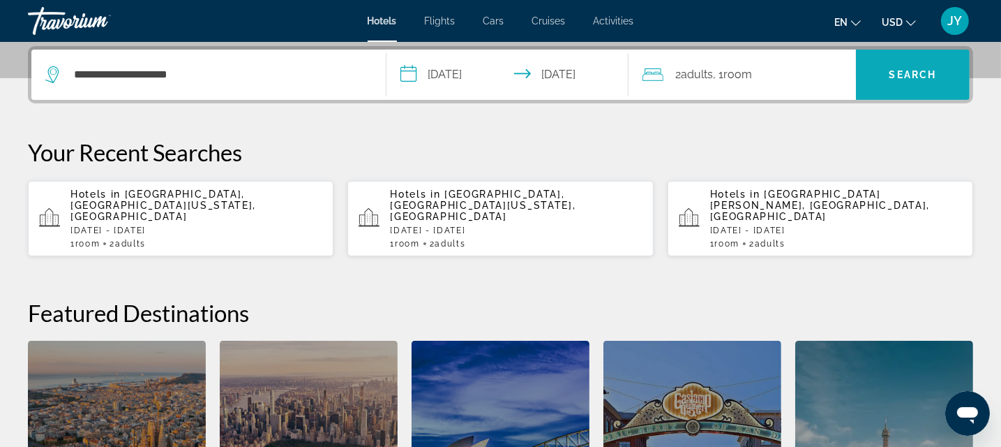
click at [910, 75] on span "Search" at bounding box center [913, 74] width 47 height 11
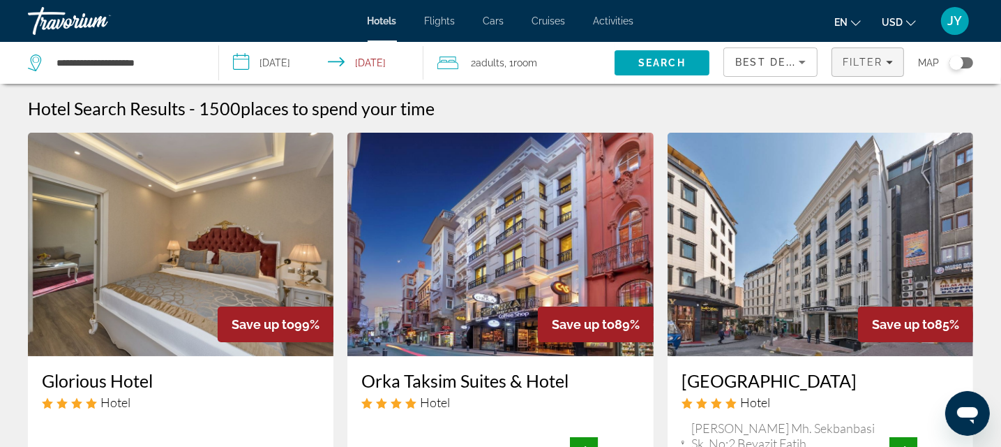
click at [882, 62] on span "Filter" at bounding box center [863, 62] width 40 height 11
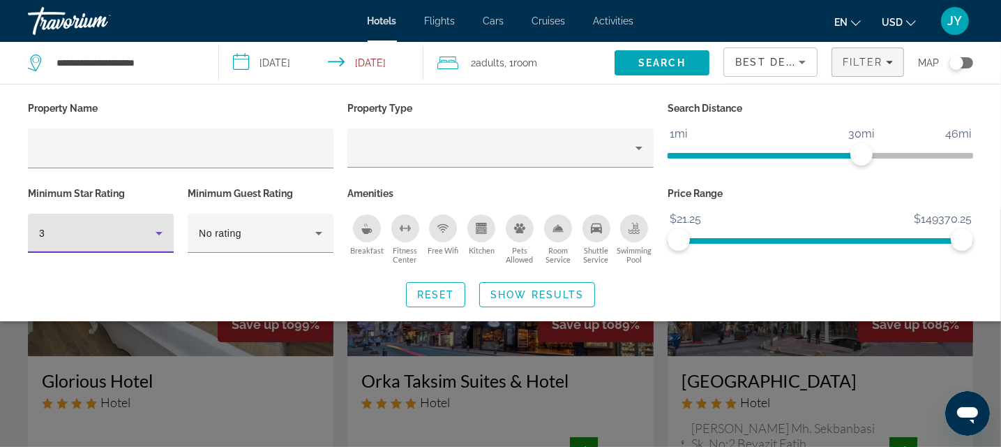
click at [144, 232] on div "3" at bounding box center [97, 233] width 117 height 17
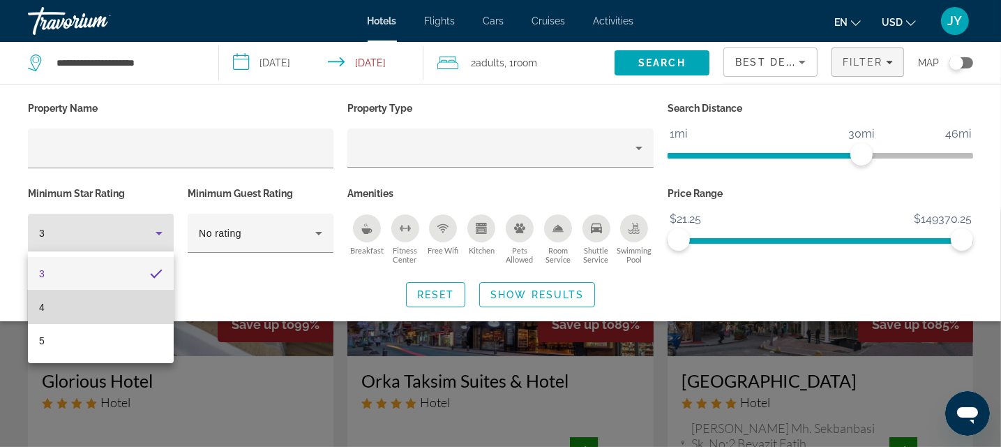
drag, startPoint x: 112, startPoint y: 305, endPoint x: 152, endPoint y: 248, distance: 70.1
click at [112, 302] on mat-option "4" at bounding box center [101, 306] width 146 height 33
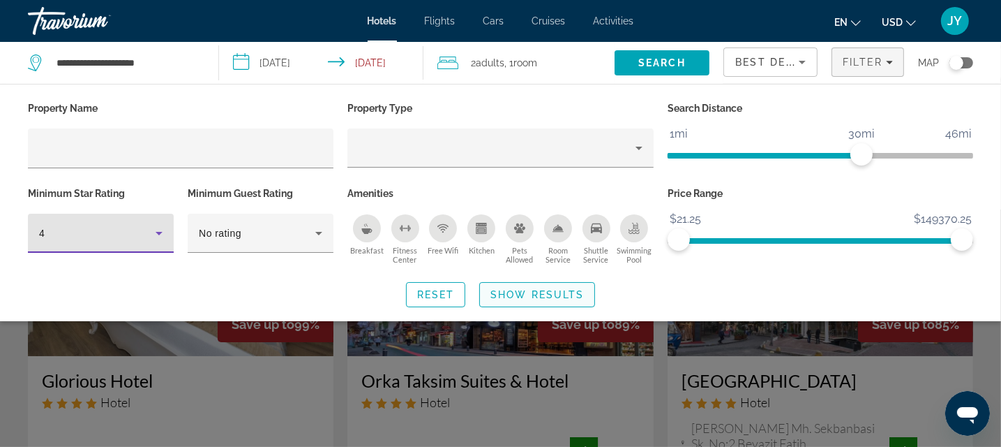
click at [547, 290] on span "Show Results" at bounding box center [536, 294] width 93 height 11
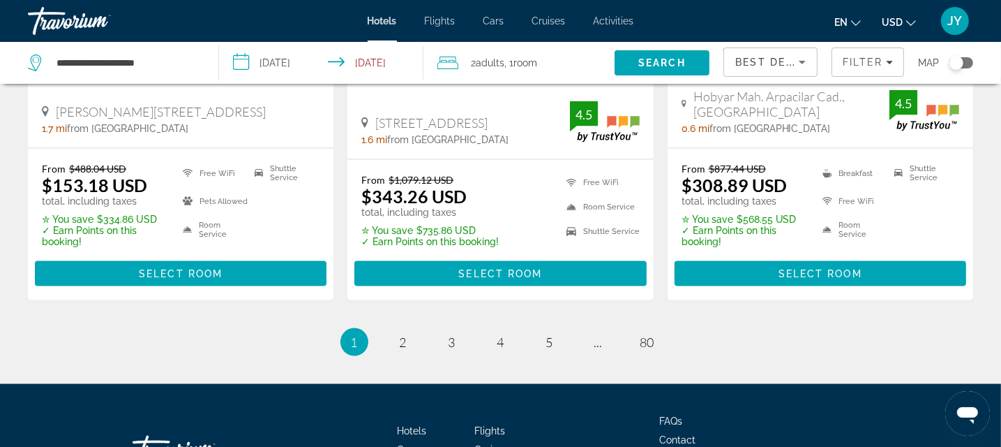
scroll to position [2038, 0]
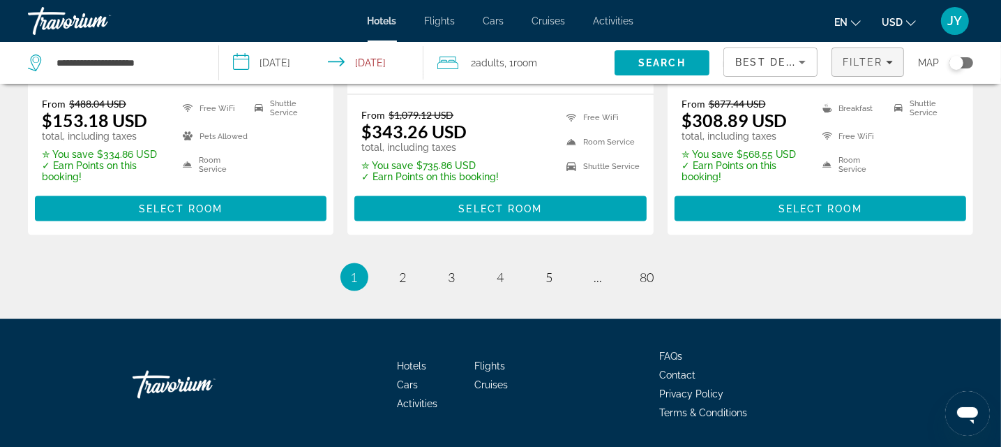
click at [876, 59] on span "Filter" at bounding box center [863, 62] width 40 height 11
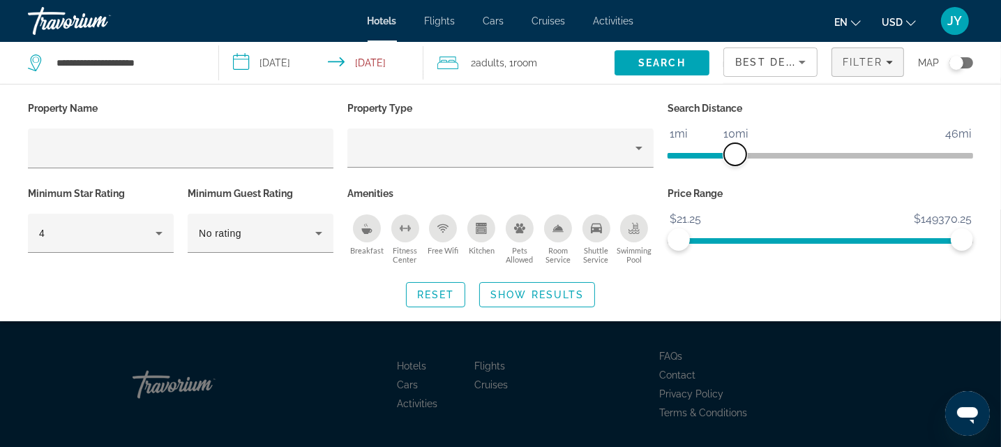
drag, startPoint x: 862, startPoint y: 149, endPoint x: 737, endPoint y: 152, distance: 125.6
click at [737, 152] on span "ngx-slider" at bounding box center [735, 154] width 22 height 22
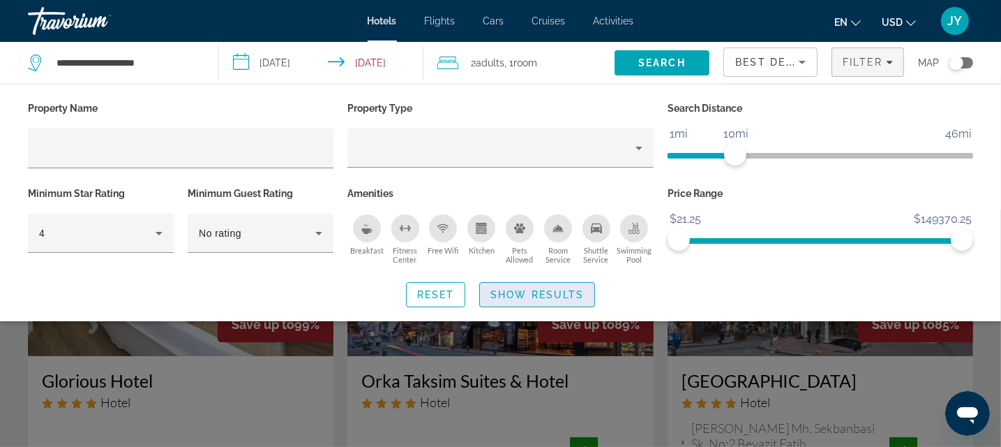
click at [523, 292] on span "Show Results" at bounding box center [536, 294] width 93 height 11
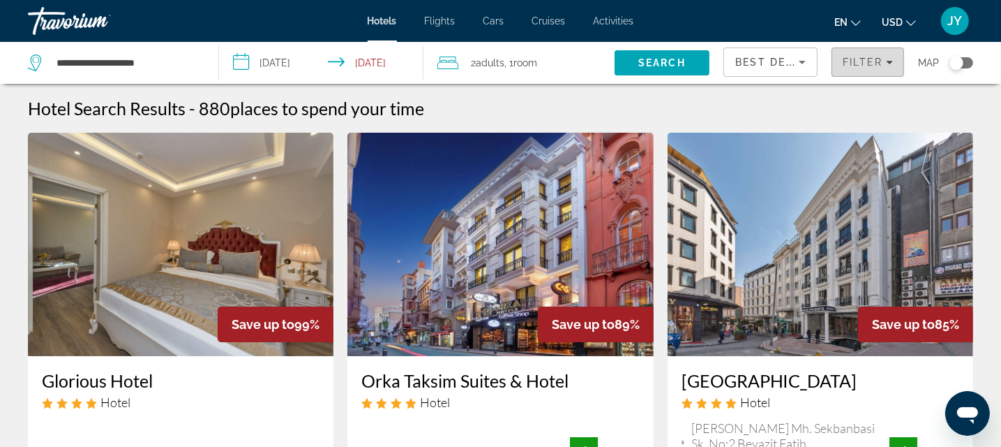
click at [879, 65] on span "Filter" at bounding box center [863, 62] width 40 height 11
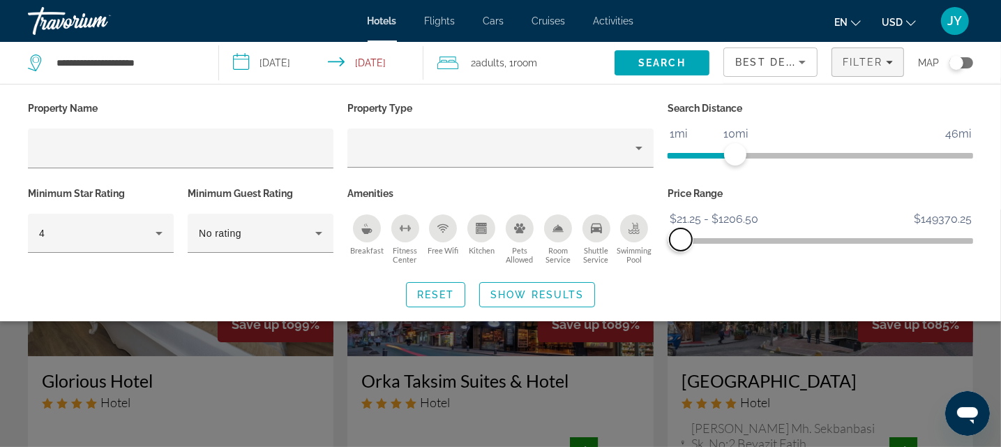
drag, startPoint x: 964, startPoint y: 241, endPoint x: 681, endPoint y: 275, distance: 284.6
click at [681, 275] on div "Property Name Property Type Search Distance 1mi 46mi 10mi Minimum Star Rating 4…" at bounding box center [500, 202] width 1001 height 209
click at [544, 296] on span "Show Results" at bounding box center [536, 294] width 93 height 11
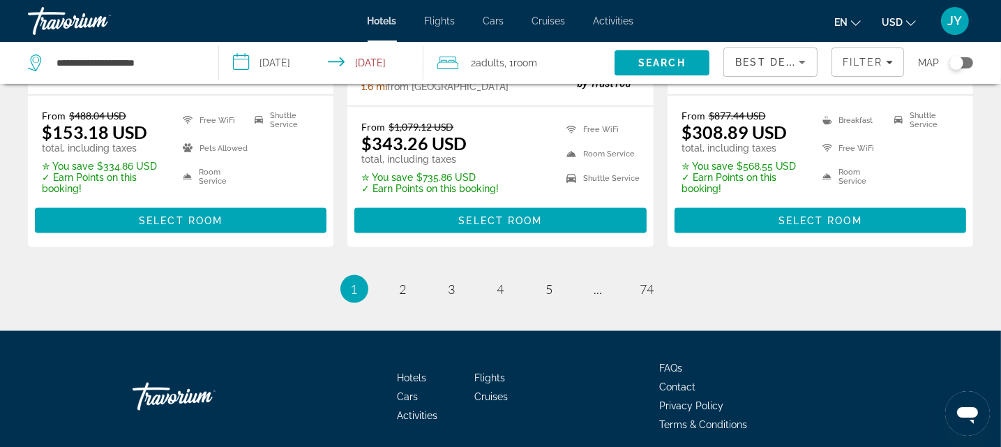
scroll to position [2038, 0]
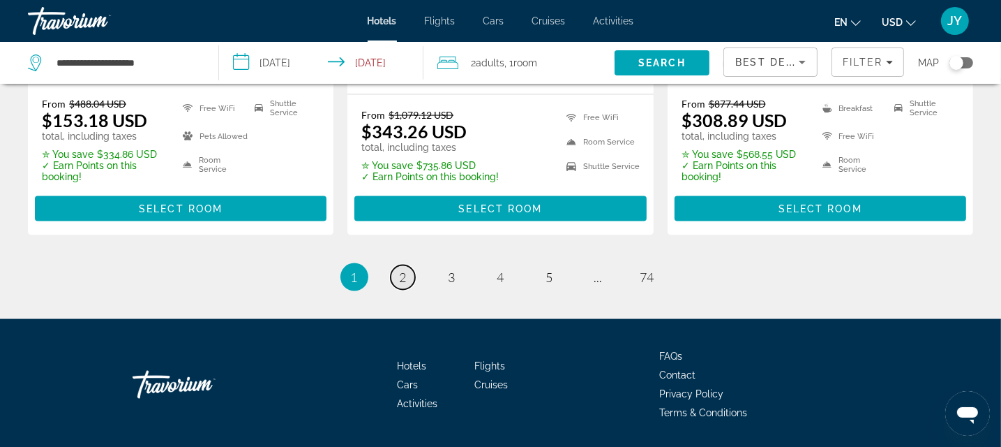
click at [398, 265] on link "page 2" at bounding box center [403, 277] width 24 height 24
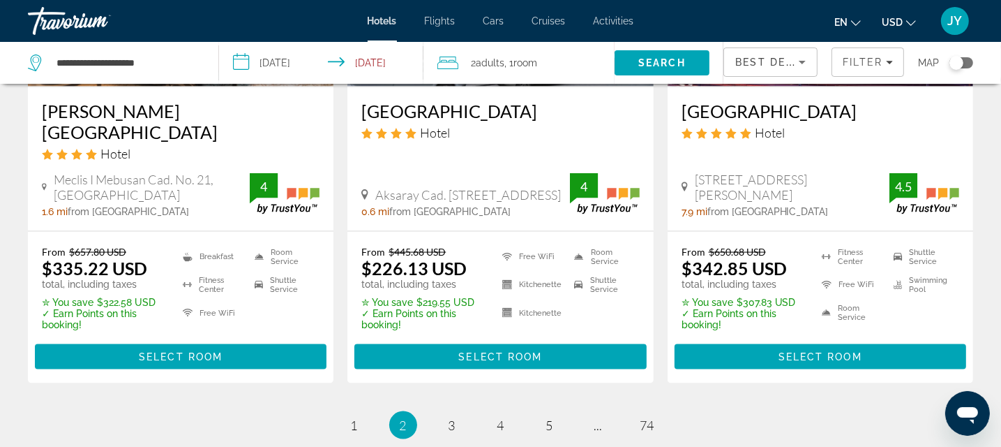
scroll to position [1994, 0]
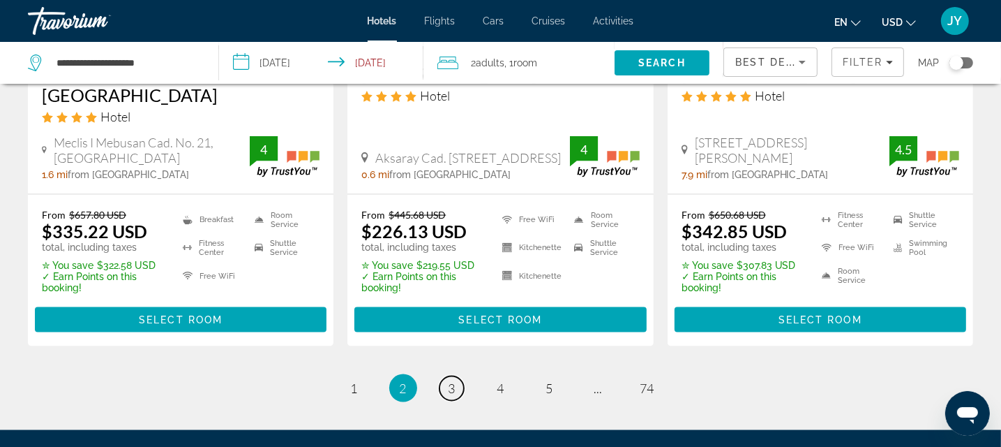
click at [453, 380] on span "3" at bounding box center [452, 387] width 7 height 15
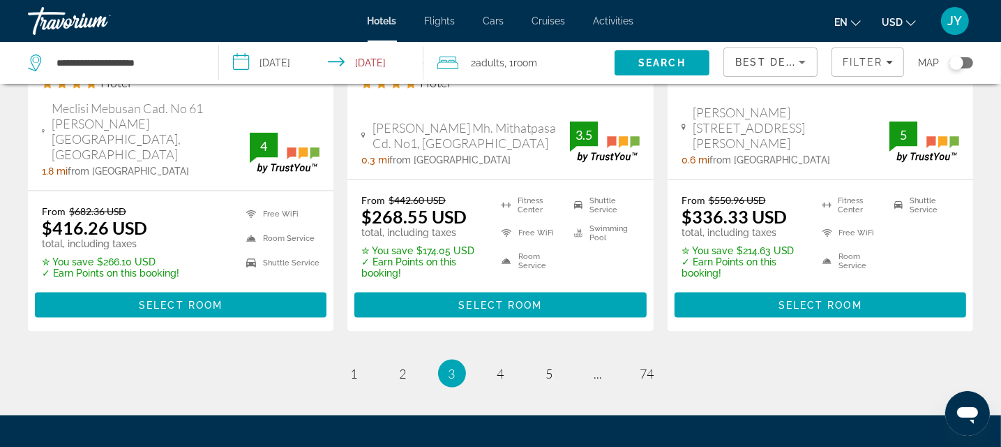
scroll to position [1983, 0]
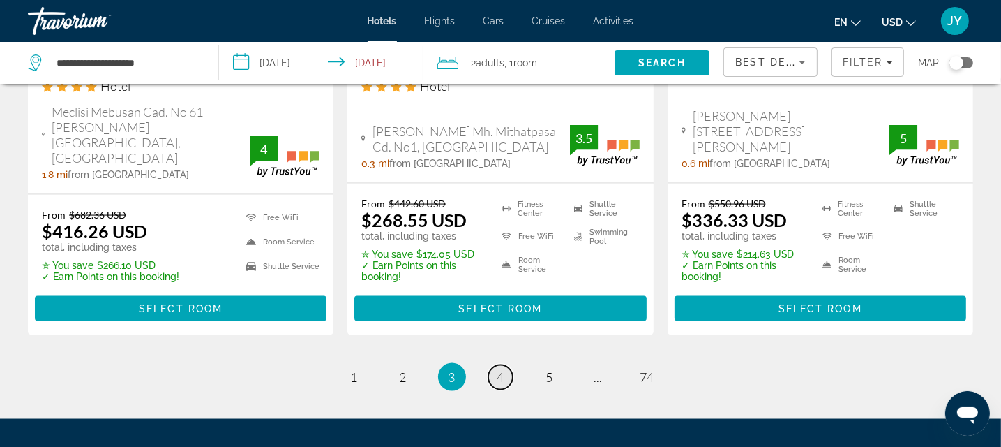
click at [501, 369] on span "4" at bounding box center [500, 376] width 7 height 15
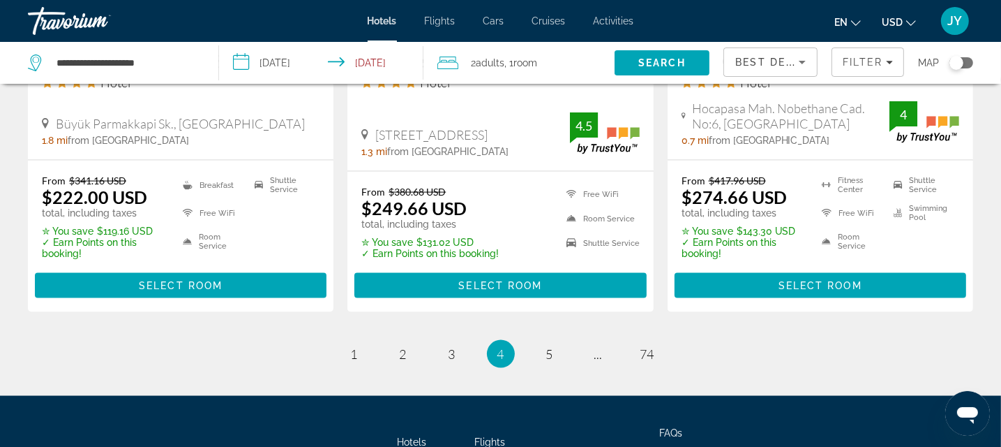
scroll to position [1982, 0]
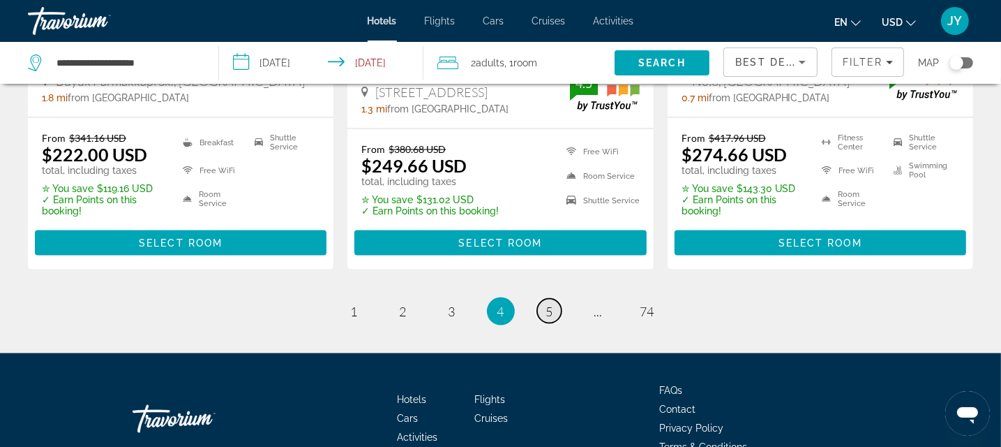
click at [550, 303] on span "5" at bounding box center [549, 310] width 7 height 15
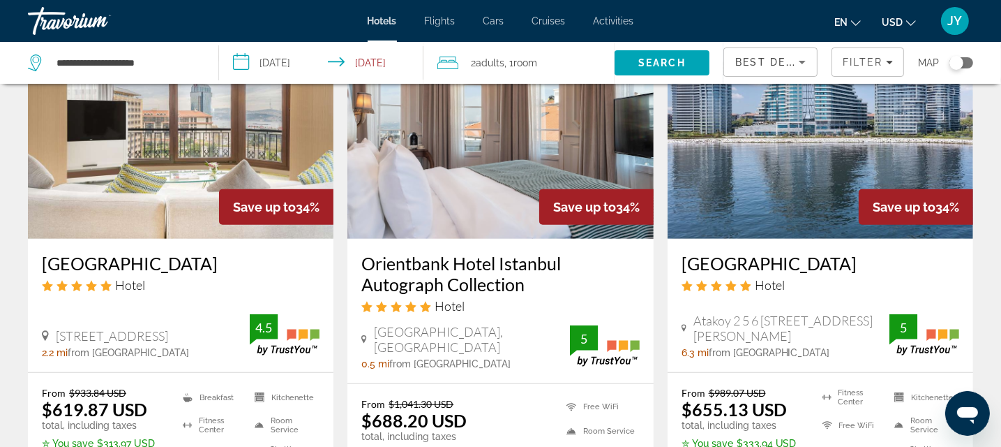
scroll to position [726, 0]
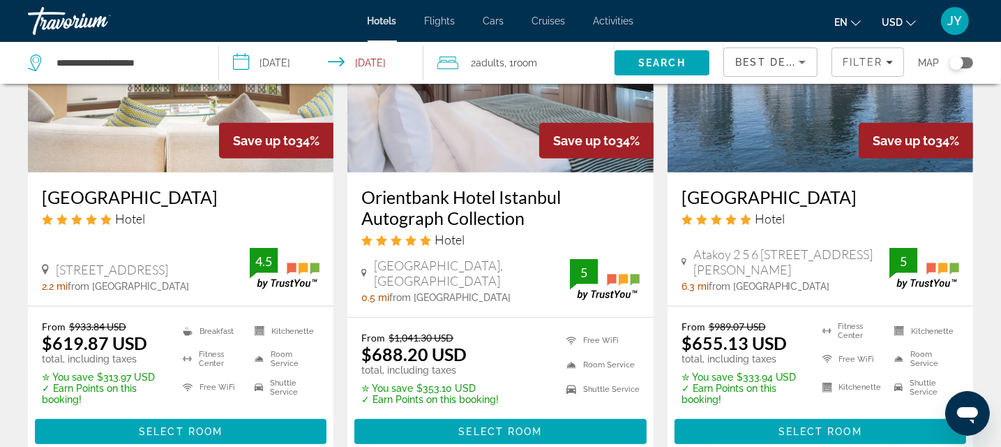
drag, startPoint x: 827, startPoint y: 426, endPoint x: 820, endPoint y: 419, distance: 9.4
click at [827, 426] on span "Select Room" at bounding box center [821, 431] width 84 height 11
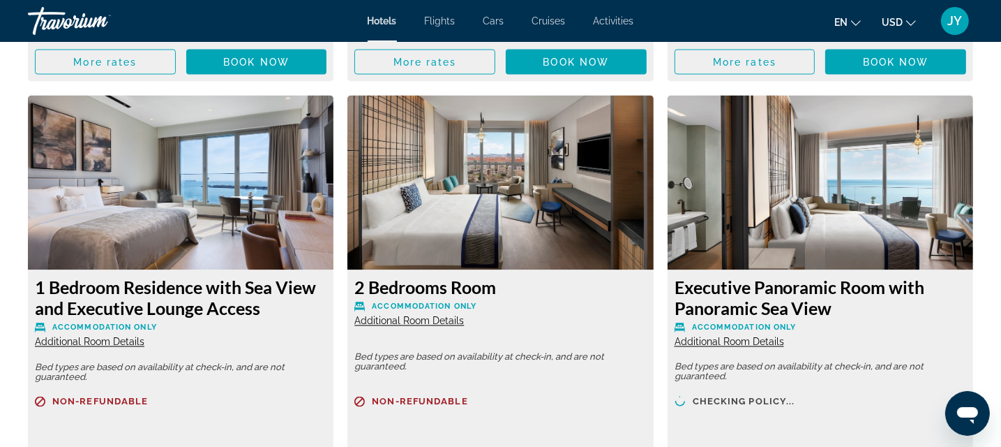
scroll to position [7292, 0]
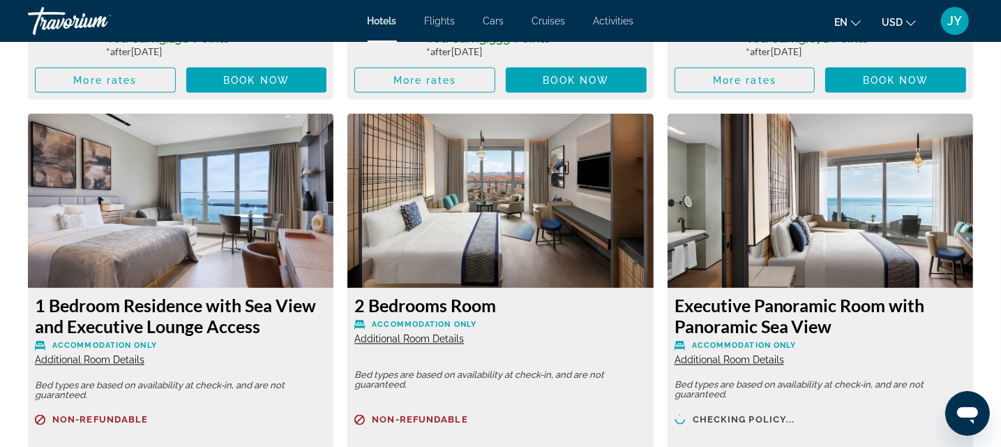
drag, startPoint x: 1008, startPoint y: 31, endPoint x: 39, endPoint y: 22, distance: 969.1
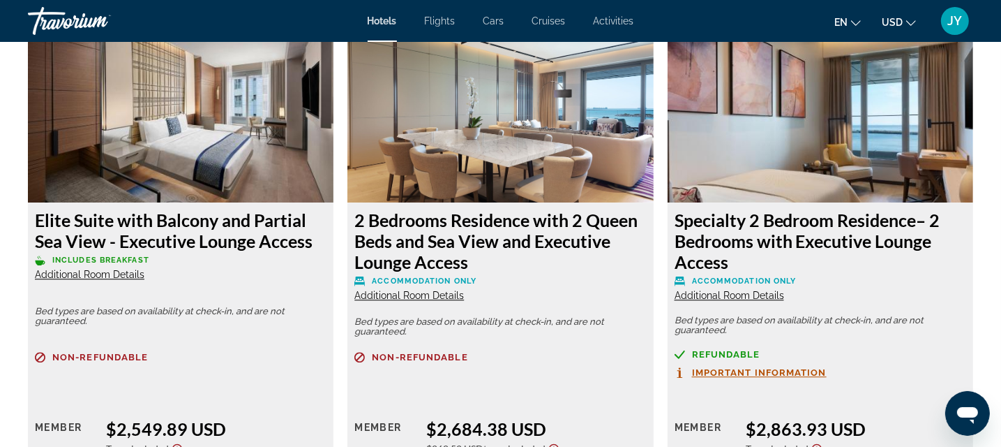
scroll to position [8390, 0]
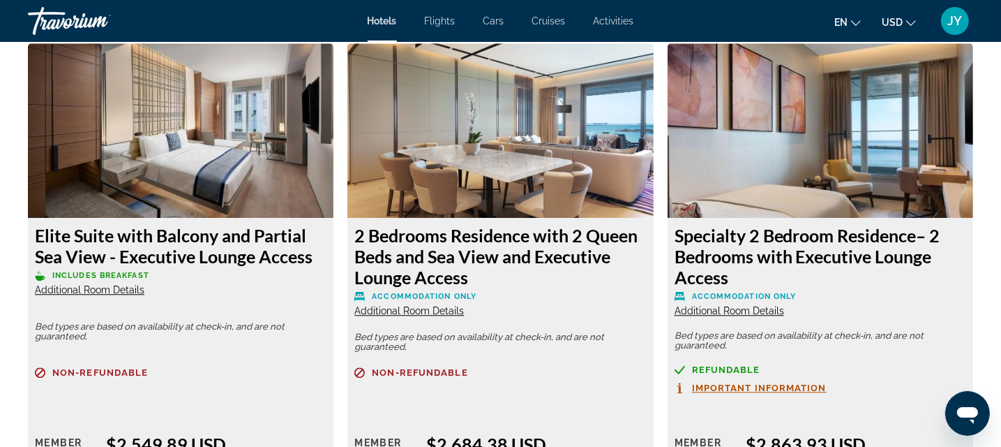
click at [78, 284] on span "Additional Room Details" at bounding box center [90, 289] width 110 height 11
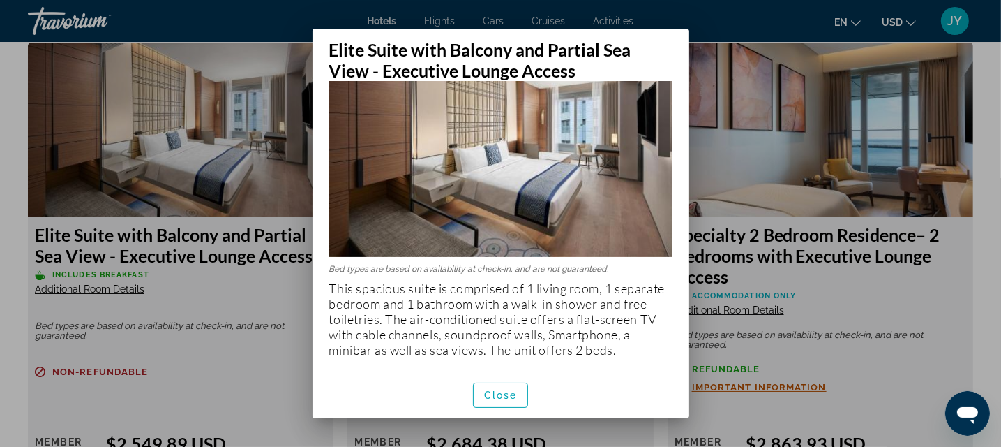
scroll to position [52, 0]
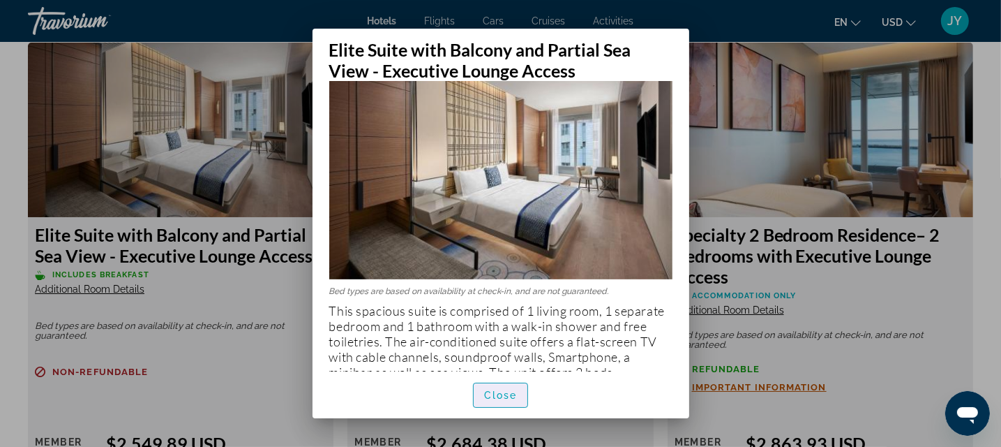
drag, startPoint x: 493, startPoint y: 398, endPoint x: 670, endPoint y: 344, distance: 185.4
click at [494, 394] on span "Close" at bounding box center [500, 394] width 33 height 11
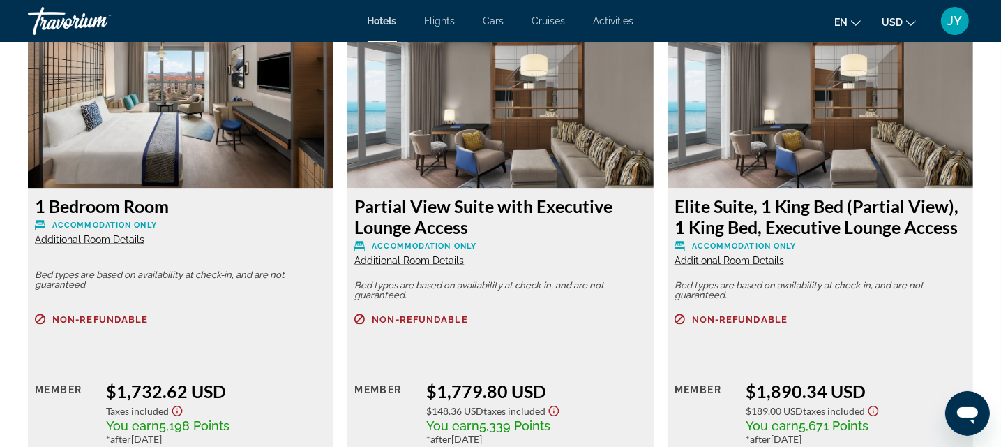
scroll to position [6871, 0]
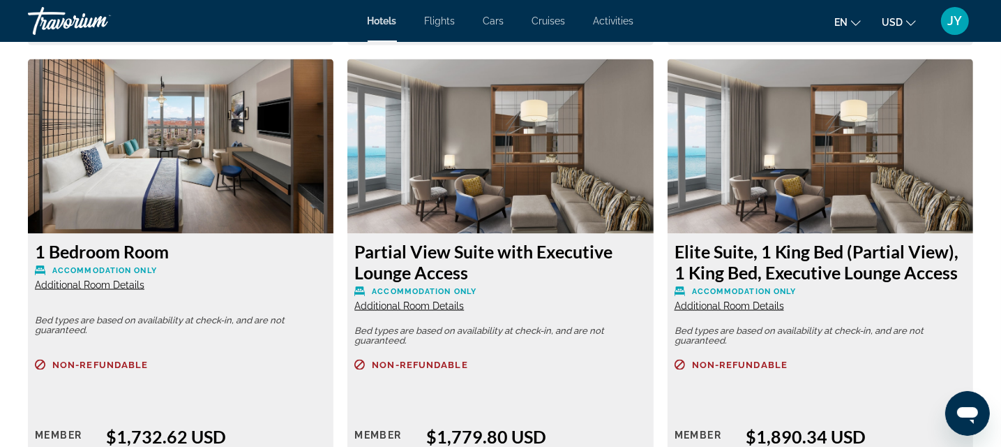
click at [698, 300] on span "Additional Room Details" at bounding box center [730, 305] width 110 height 11
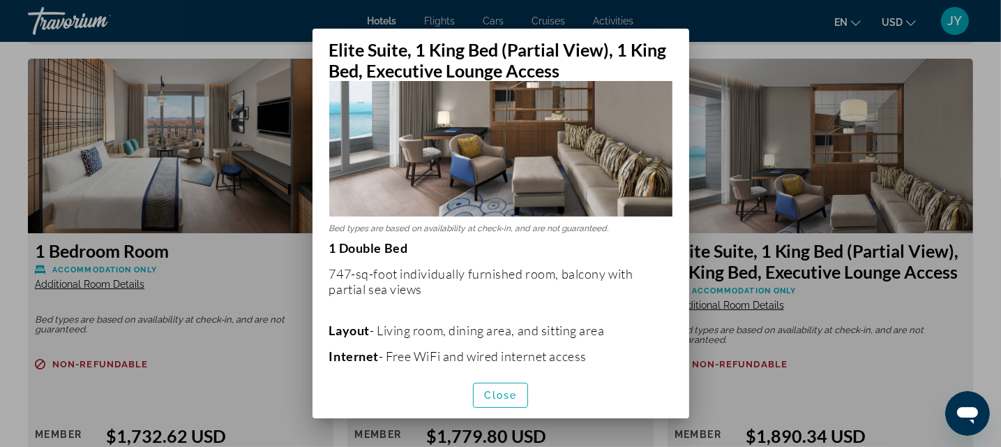
scroll to position [0, 0]
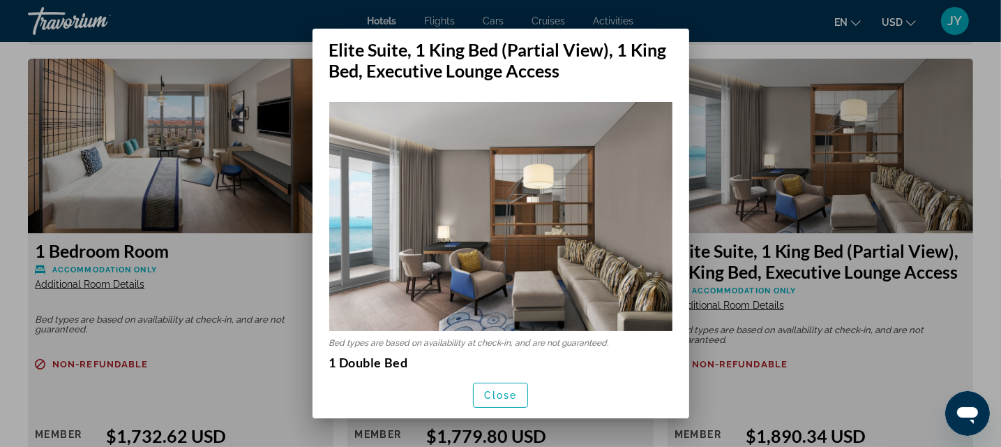
drag, startPoint x: 658, startPoint y: 133, endPoint x: 583, endPoint y: 82, distance: 90.8
click at [583, 82] on div "Bed types are based on availability at check-in, and are not guaranteed. 1 Doub…" at bounding box center [501, 226] width 377 height 290
drag, startPoint x: 500, startPoint y: 404, endPoint x: 502, endPoint y: 373, distance: 31.5
click at [500, 400] on button "Close" at bounding box center [501, 394] width 56 height 25
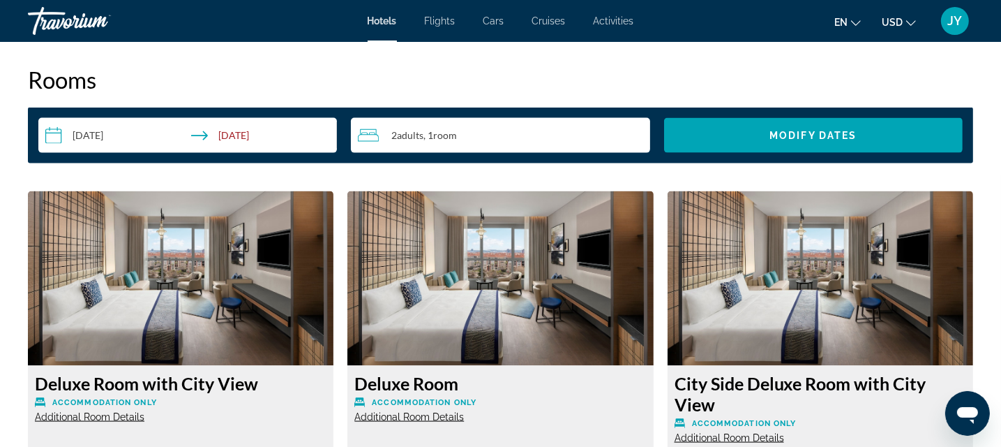
scroll to position [1760, 0]
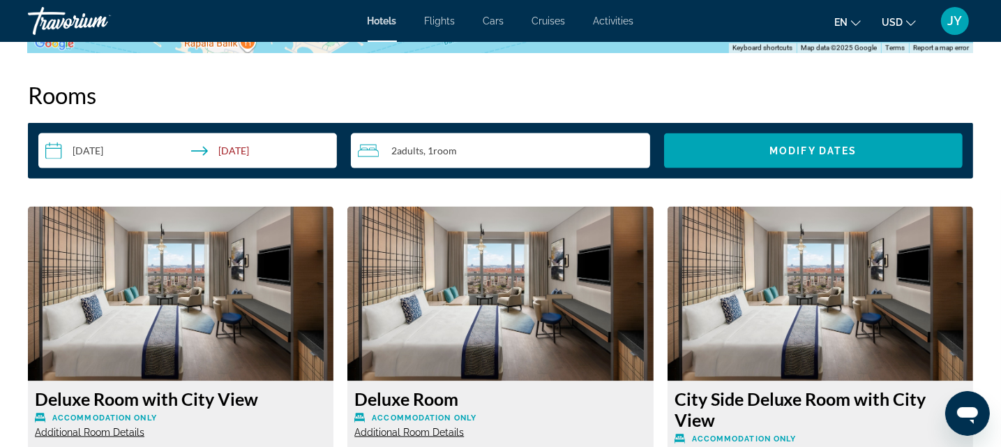
click at [709, 81] on h2 "Rooms" at bounding box center [500, 95] width 945 height 28
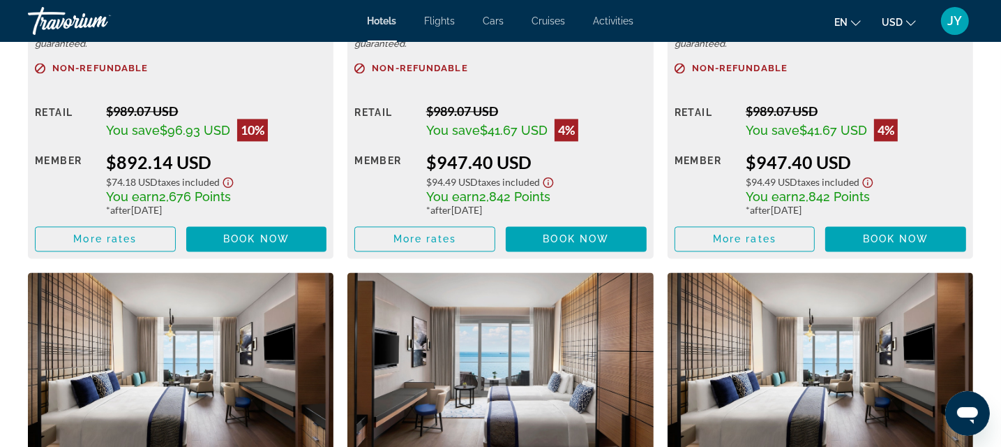
scroll to position [2746, 0]
